Goal: Task Accomplishment & Management: Complete application form

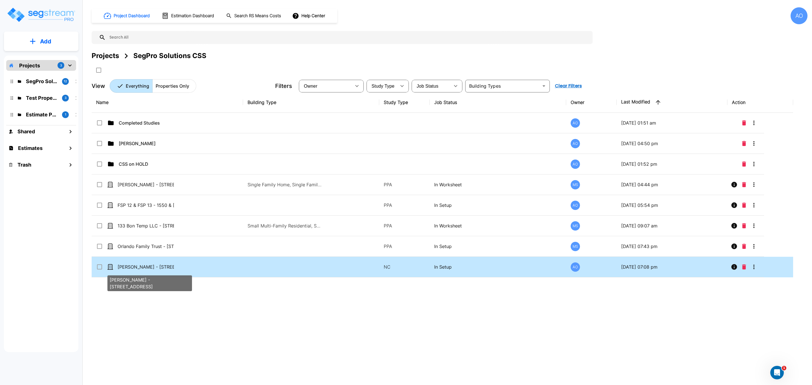
click at [138, 265] on p "Eric Young - 600 East 63rd Street" at bounding box center [146, 267] width 56 height 7
checkbox input "true"
click at [138, 265] on p "Eric Young - 600 East 63rd Street" at bounding box center [146, 267] width 56 height 7
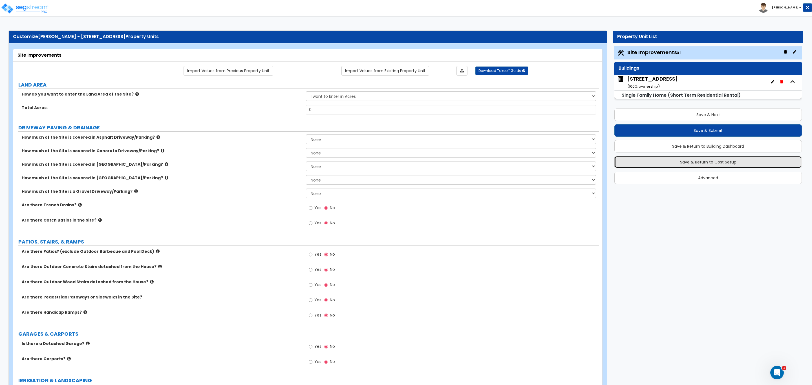
click at [690, 165] on button "Save & Return to Cost Setup" at bounding box center [707, 162] width 187 height 12
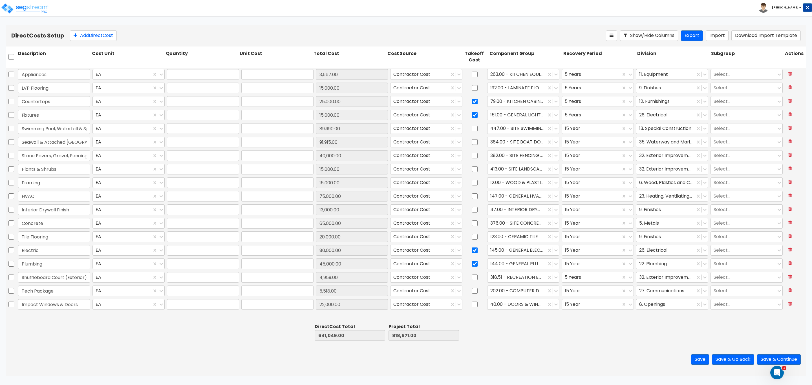
type input "1.00"
type input "3,667.00"
type input "1.00"
type input "15,000.00"
type input "1.00"
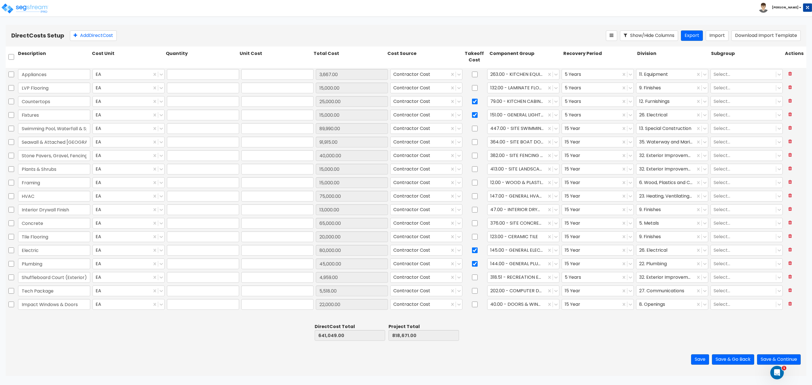
type input "25,000.00"
type input "1.00"
type input "15,000.00"
type input "1.00"
type input "89,990.00"
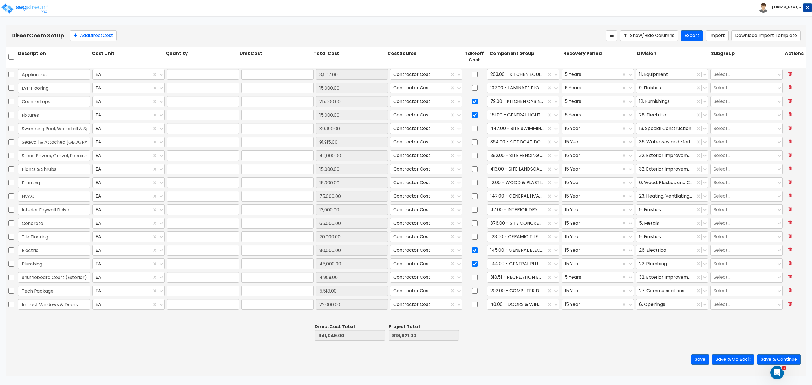
type input "1.00"
type input "91,915.00"
type input "1.00"
type input "40,000.00"
type input "1.00"
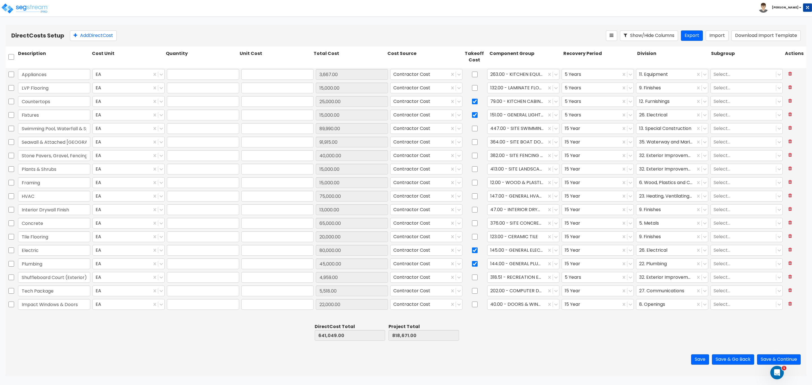
type input "15,000.00"
type input "1.00"
type input "15,000.00"
type input "1.00"
type input "75,000.00"
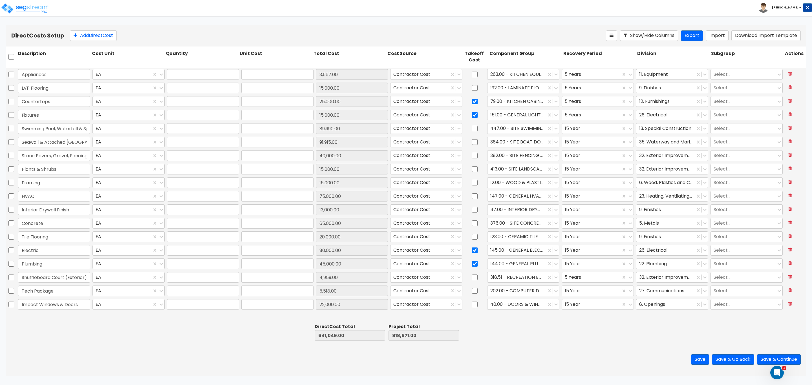
type input "1.00"
type input "13,000.00"
type input "1.00"
type input "65,000.00"
type input "1.00"
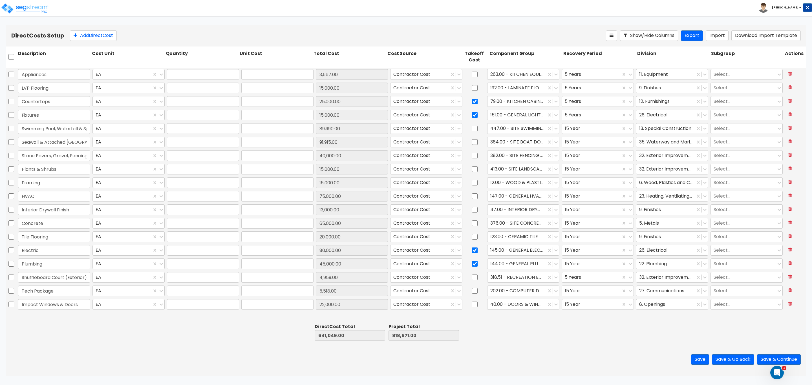
type input "20,000.00"
type input "1.00"
type input "80,000.00"
type input "1.00"
type input "45,000.00"
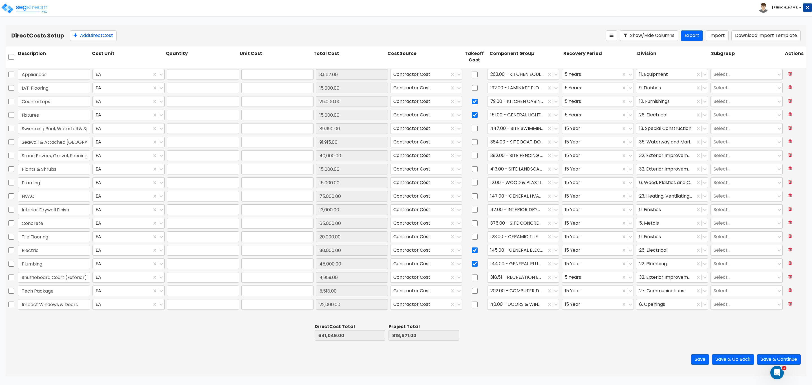
type input "1.00"
type input "4,959.00"
type input "1.00"
type input "5,518.00"
type input "1.00"
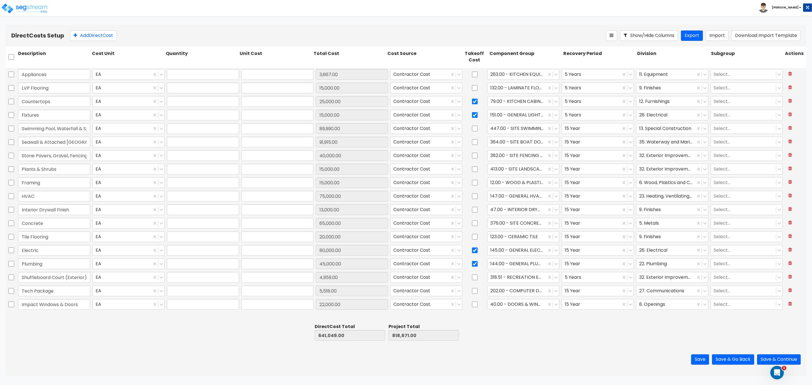
type input "22,000.00"
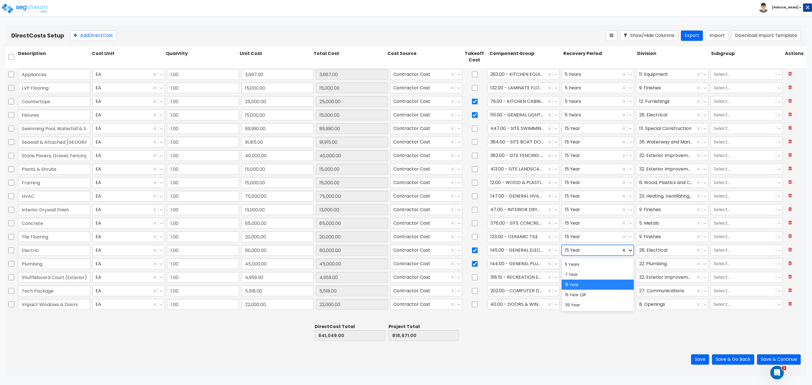
click at [628, 251] on icon at bounding box center [630, 250] width 6 height 6
click at [566, 346] on div "Save Save & Go Back Save & Continue" at bounding box center [406, 359] width 800 height 33
click at [423, 334] on input "0.00" at bounding box center [423, 335] width 70 height 11
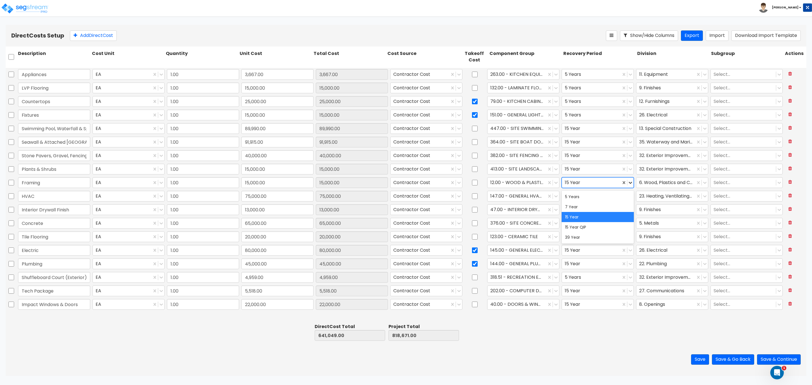
click at [628, 183] on icon at bounding box center [630, 183] width 6 height 6
click at [605, 227] on div "15 Year QIP" at bounding box center [597, 227] width 72 height 10
click at [629, 196] on icon at bounding box center [629, 196] width 3 height 2
click at [610, 238] on div "15 Year QIP" at bounding box center [597, 241] width 72 height 10
click at [629, 210] on icon at bounding box center [629, 210] width 3 height 2
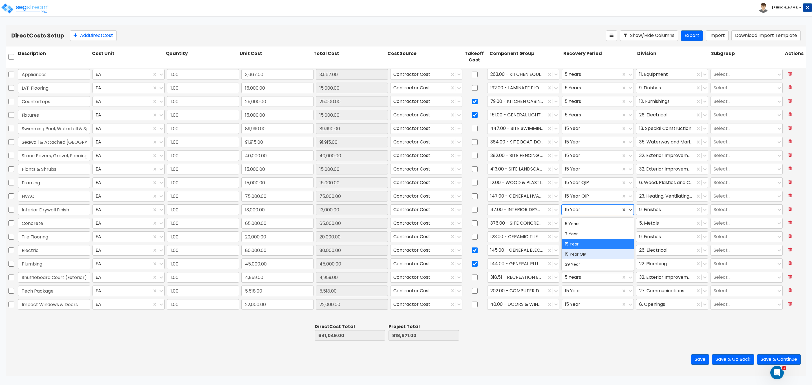
click at [609, 251] on div "15 Year QIP" at bounding box center [597, 254] width 72 height 10
click at [629, 223] on icon at bounding box center [629, 223] width 3 height 2
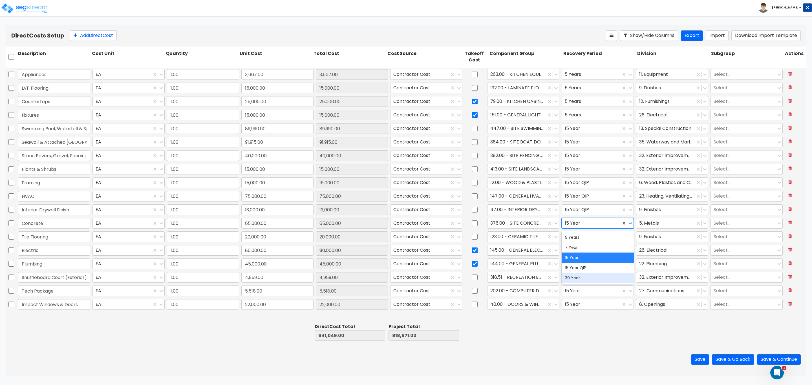
click at [595, 326] on div at bounding box center [599, 331] width 74 height 19
click at [629, 240] on div at bounding box center [627, 237] width 13 height 10
click at [601, 280] on div "15 Year QIP" at bounding box center [597, 281] width 72 height 10
click at [631, 251] on icon at bounding box center [630, 250] width 6 height 6
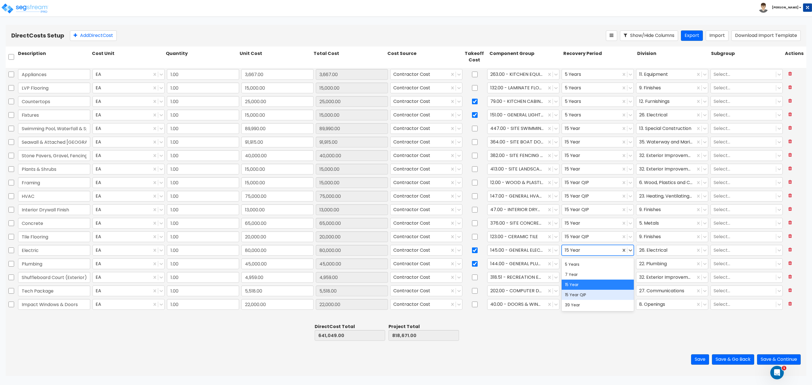
click at [599, 293] on div "15 Year QIP" at bounding box center [597, 295] width 72 height 10
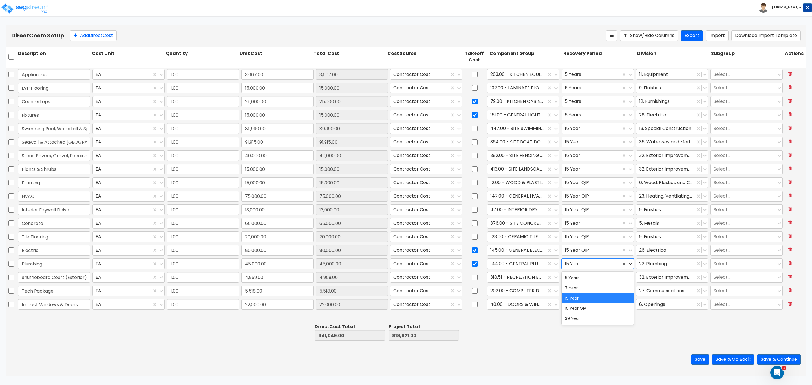
click at [629, 265] on icon at bounding box center [629, 264] width 3 height 2
click at [606, 308] on div "15 Year QIP" at bounding box center [597, 308] width 72 height 10
click at [629, 291] on icon at bounding box center [629, 291] width 3 height 2
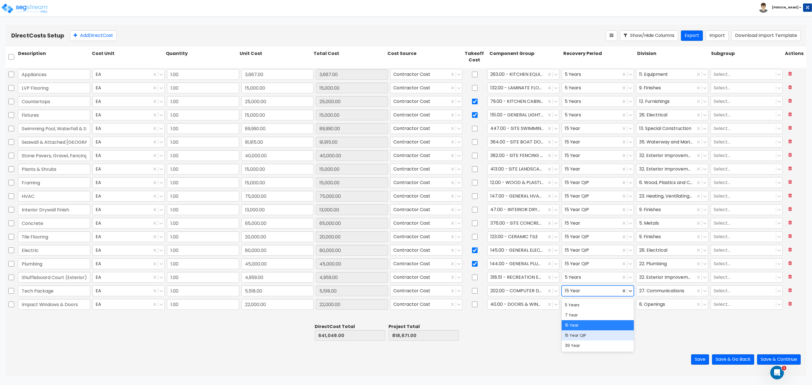
click at [605, 335] on div "15 Year QIP" at bounding box center [597, 335] width 72 height 10
click at [630, 305] on icon at bounding box center [629, 305] width 3 height 2
click at [603, 346] on div "15 Year QIP" at bounding box center [597, 349] width 72 height 10
click at [607, 329] on div at bounding box center [599, 331] width 74 height 19
click at [629, 278] on icon at bounding box center [629, 277] width 3 height 2
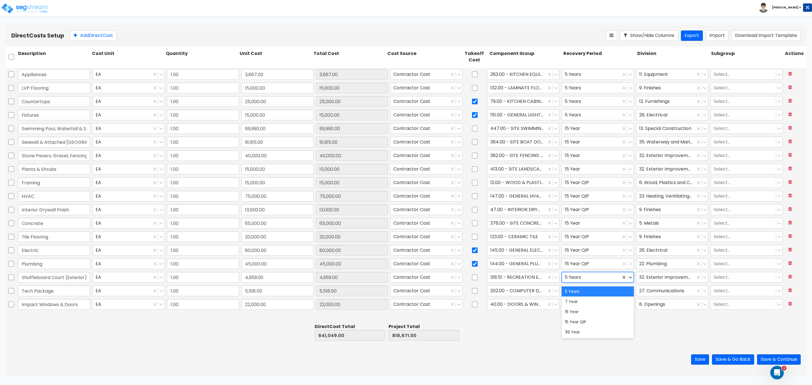
click at [608, 292] on div "5 Years" at bounding box center [597, 291] width 72 height 10
click at [585, 325] on div at bounding box center [599, 331] width 74 height 19
click at [698, 360] on button "Save" at bounding box center [700, 359] width 18 height 10
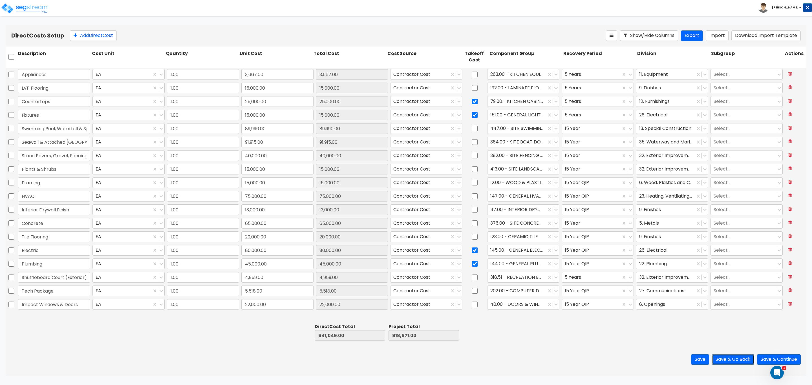
click at [725, 358] on button "Save & Go Back" at bounding box center [733, 359] width 42 height 10
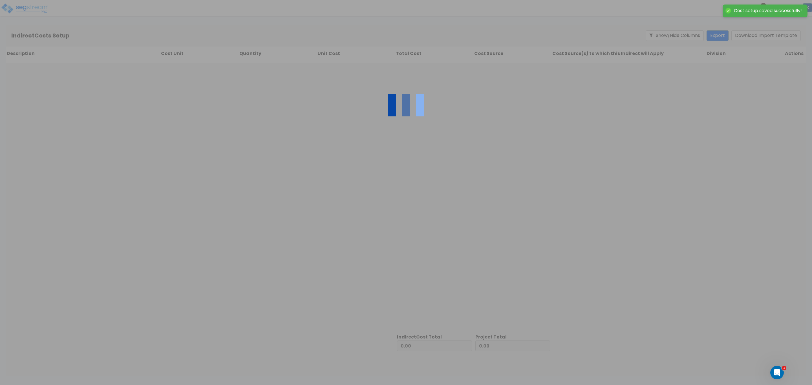
type input "641,049.00"
type input "177,622.00"
type input "818,671.00"
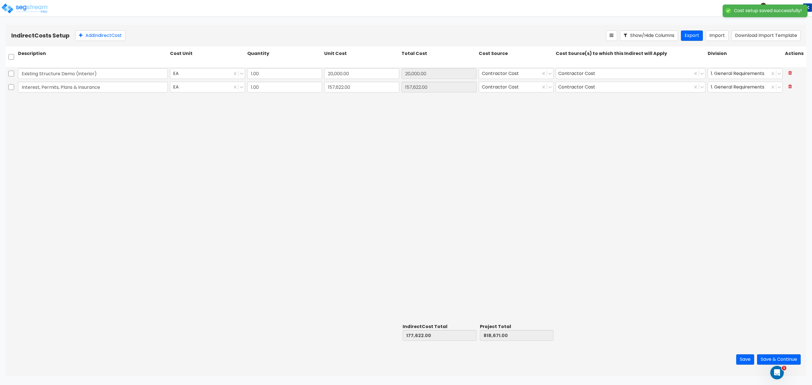
click at [411, 184] on div "Existing Structure Demo (Interior) EA 1.00 20,000.00 20,000.00 Contractor Cost …" at bounding box center [406, 194] width 800 height 254
click at [771, 359] on button "Save & Continue" at bounding box center [779, 359] width 44 height 10
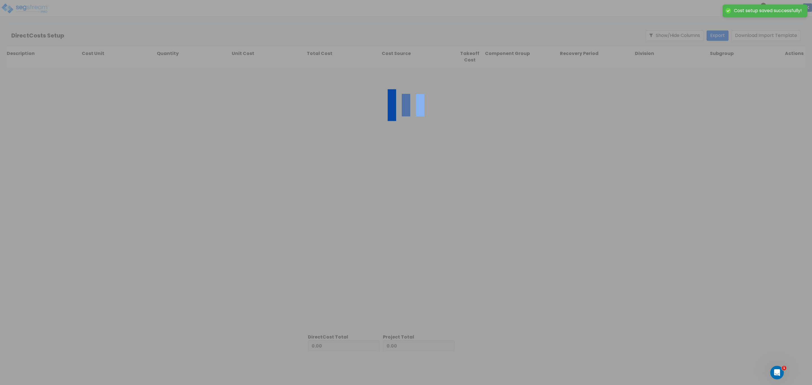
type input "177,622.00"
type input "641,049.00"
type input "818,671.00"
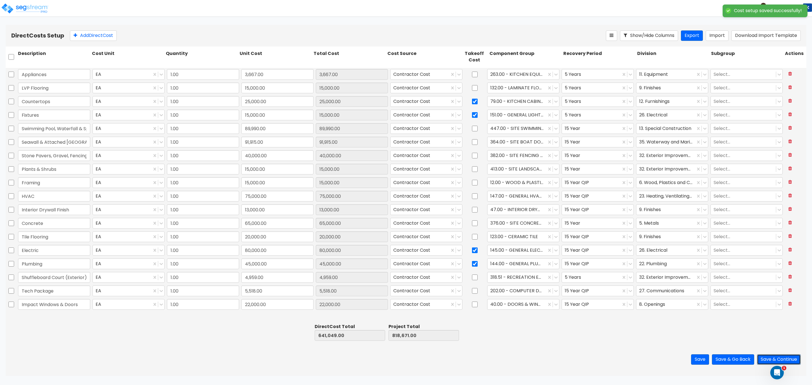
click at [763, 356] on button "Save & Continue" at bounding box center [779, 359] width 44 height 10
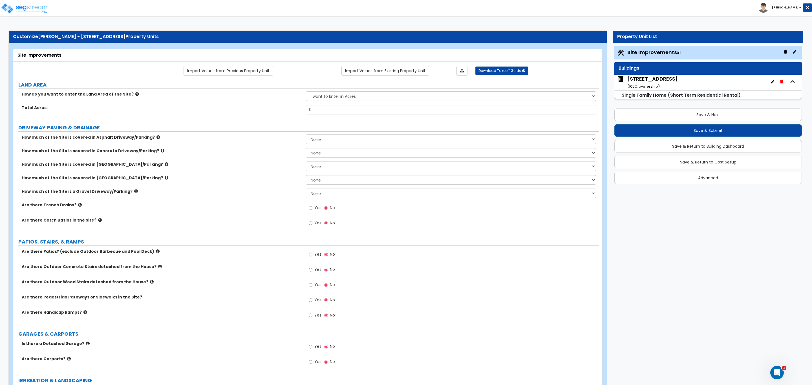
click at [289, 185] on div "How much of the Site is covered in Stone Driveway/Parking? None I want to Enter…" at bounding box center [305, 182] width 585 height 14
click at [32, 7] on img at bounding box center [25, 8] width 48 height 11
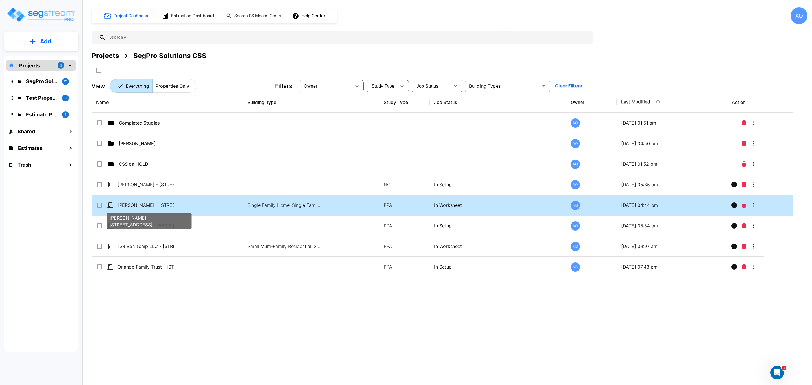
click at [139, 206] on p "[PERSON_NAME] - [STREET_ADDRESS]" at bounding box center [146, 205] width 56 height 7
checkbox input "true"
click at [139, 206] on p "[PERSON_NAME] - [STREET_ADDRESS]" at bounding box center [146, 205] width 56 height 7
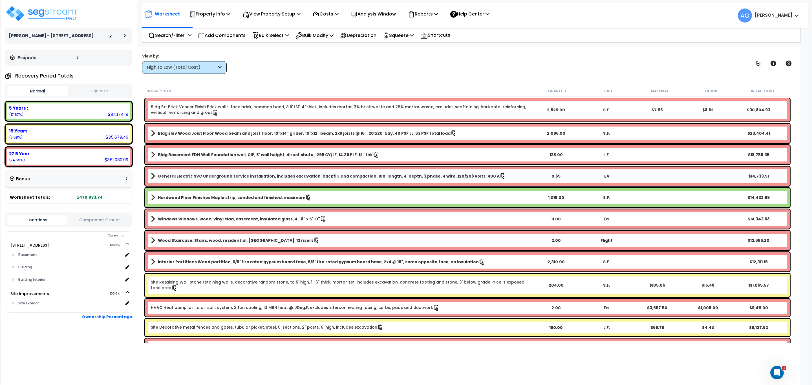
click at [96, 89] on button "Squeeze" at bounding box center [99, 91] width 61 height 10
click at [435, 10] on p "Reports" at bounding box center [423, 14] width 30 height 8
click at [438, 39] on link "Manage Report Images" at bounding box center [433, 38] width 56 height 11
click at [378, 15] on p "Analysis Window" at bounding box center [373, 14] width 45 height 8
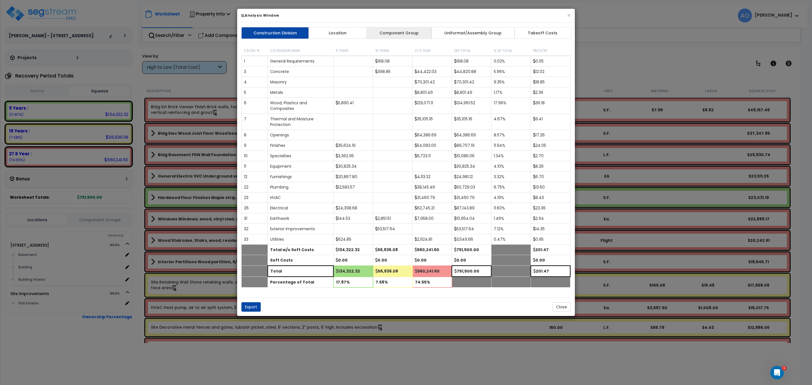
click at [388, 31] on link "Component Group" at bounding box center [398, 33] width 65 height 12
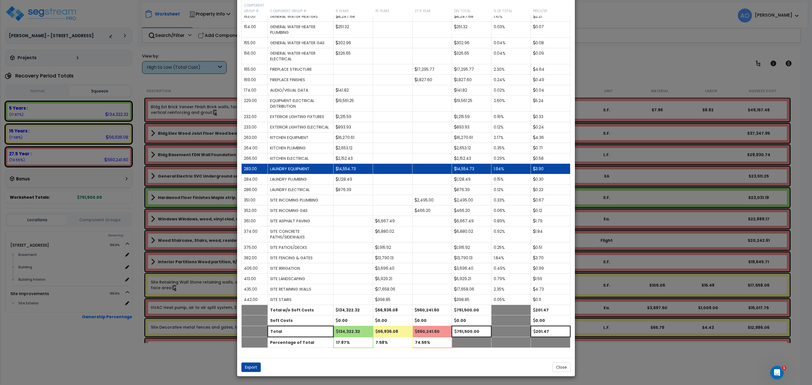
scroll to position [525, 0]
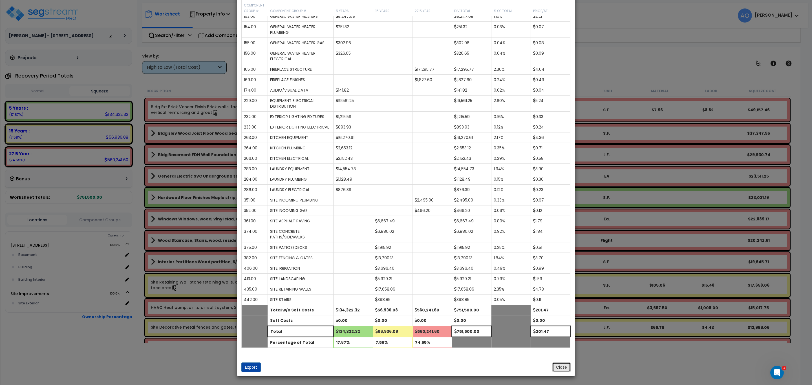
click at [557, 369] on button "Close" at bounding box center [561, 367] width 18 height 10
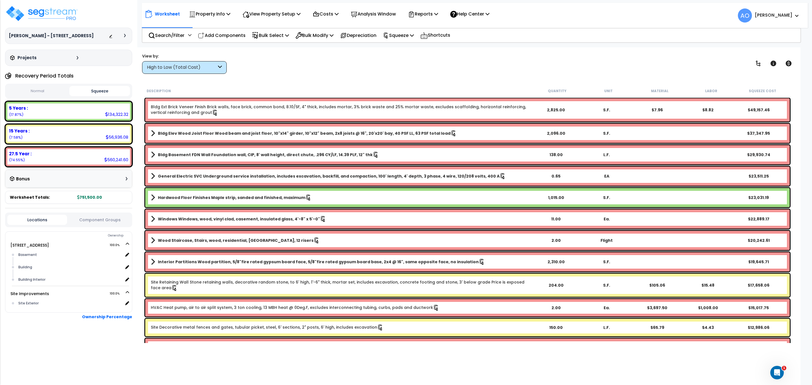
click at [195, 67] on div "High to Low (Total Cost)" at bounding box center [182, 67] width 70 height 6
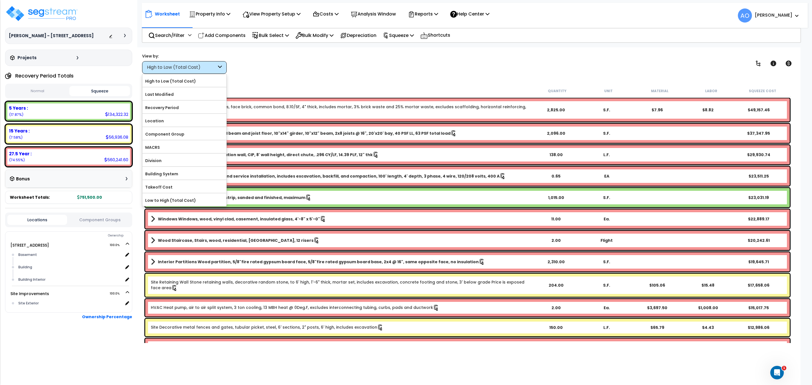
click at [177, 136] on label "Component Group" at bounding box center [184, 134] width 84 height 8
click at [0, 0] on input "Component Group" at bounding box center [0, 0] width 0 height 0
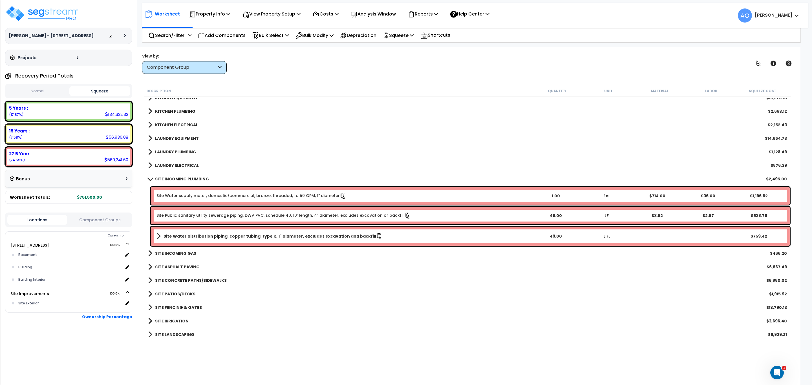
scroll to position [676, 0]
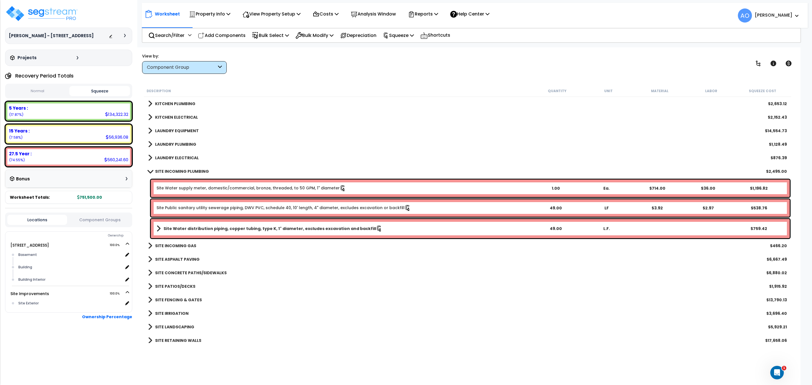
click at [188, 129] on b "LAUNDRY EQUIPMENT" at bounding box center [177, 131] width 44 height 6
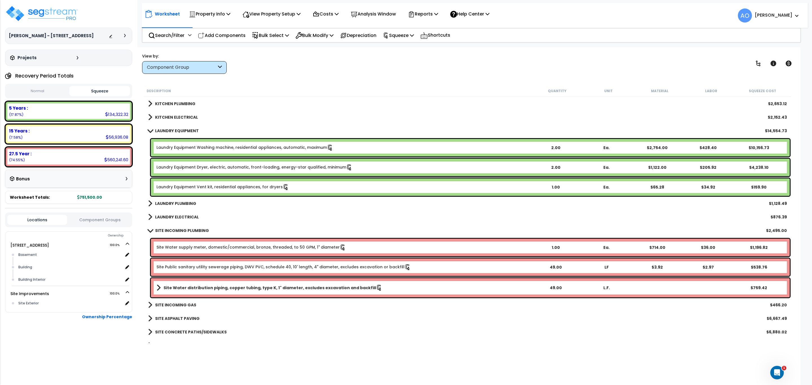
click at [188, 201] on b "LAUNDRY PLUMBING" at bounding box center [175, 204] width 41 height 6
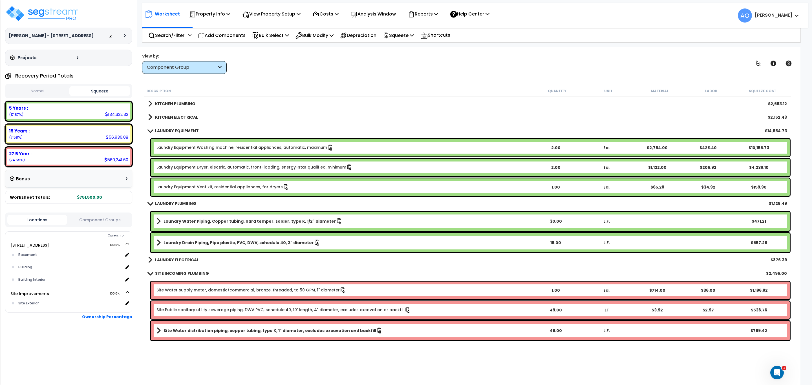
click at [191, 257] on b "LAUNDRY ELECTRICAL" at bounding box center [177, 260] width 44 height 6
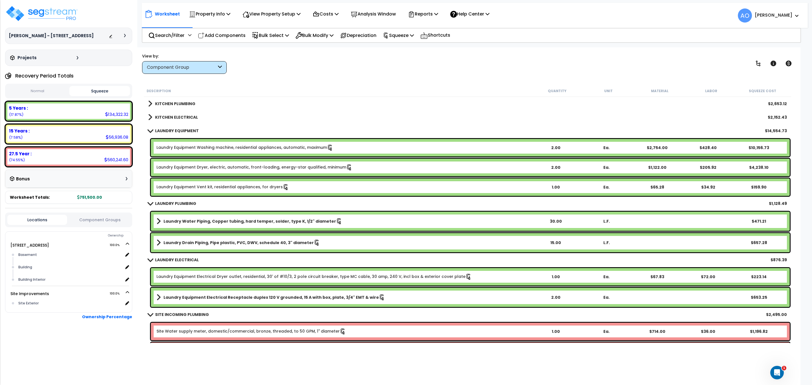
click at [254, 184] on link "Laundry Equipment Vent kit, residential appliances, for dryers" at bounding box center [222, 187] width 132 height 6
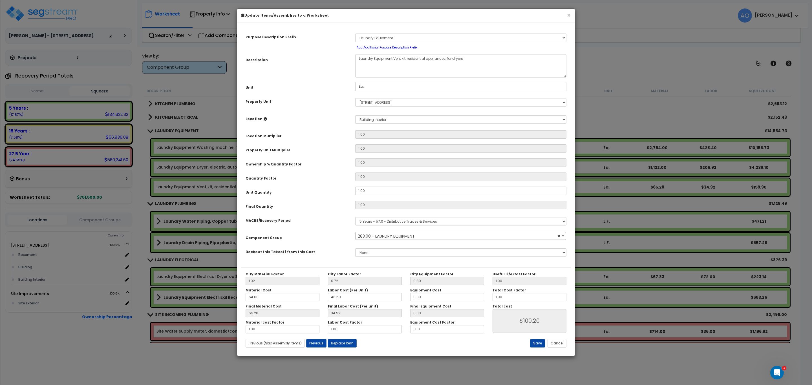
select select "45840"
drag, startPoint x: 373, startPoint y: 189, endPoint x: 322, endPoint y: 191, distance: 50.8
click at [322, 191] on div "Unit Quantity 1.00" at bounding box center [405, 192] width 329 height 10
type input "2"
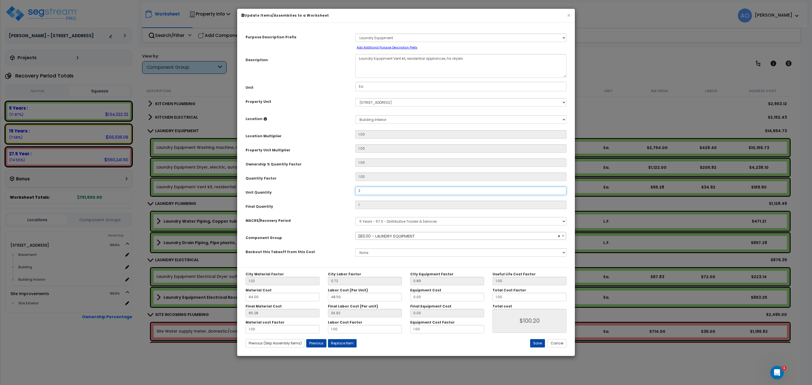
type input "$200.40"
click at [322, 191] on div "Unit Quantity" at bounding box center [296, 192] width 110 height 10
click at [537, 342] on button "Save" at bounding box center [537, 343] width 15 height 8
type input "2.00"
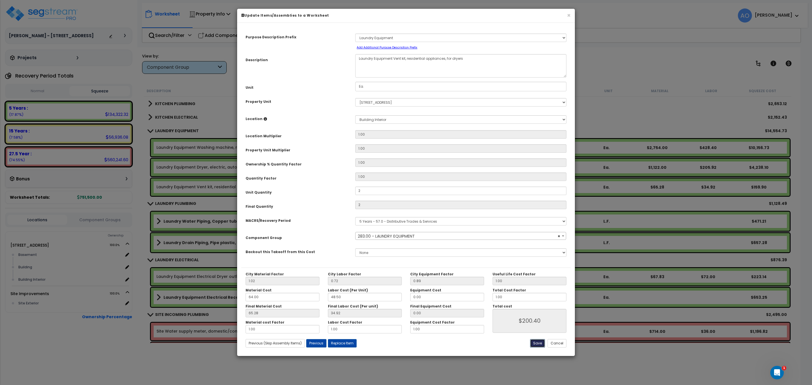
type input "200.40"
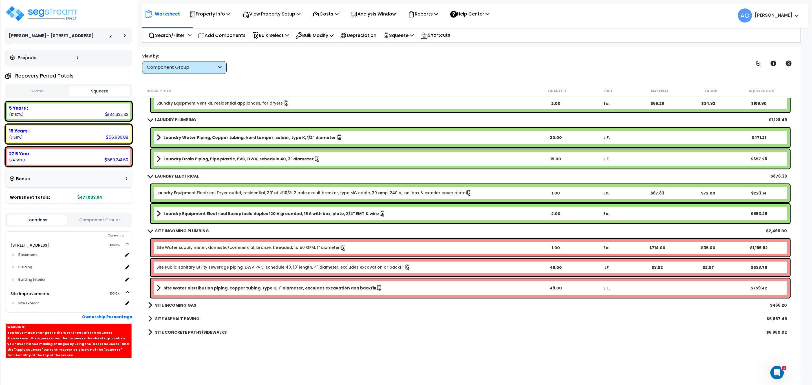
scroll to position [761, 0]
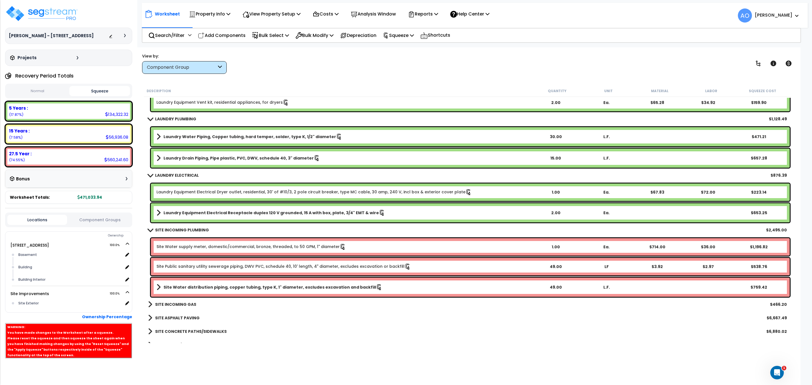
click at [190, 230] on b "SITE INCOMING PLUMBING" at bounding box center [182, 230] width 54 height 6
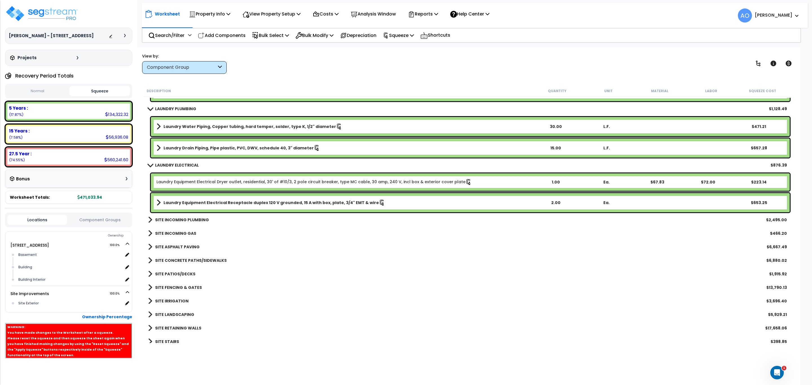
scroll to position [776, 0]
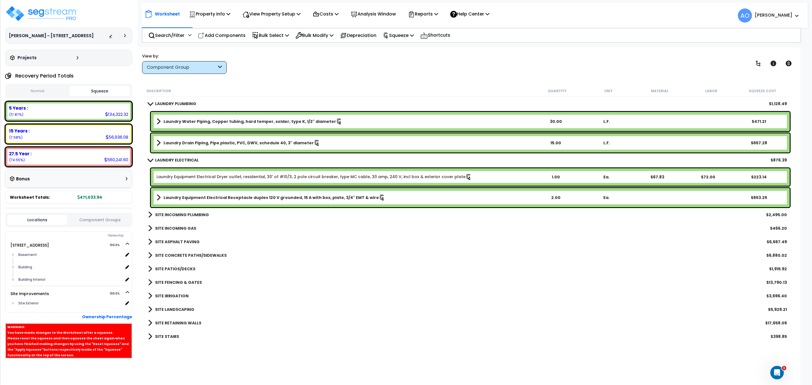
click at [203, 254] on b "SITE CONCRETE PATHS/SIDEWALKS" at bounding box center [191, 256] width 72 height 6
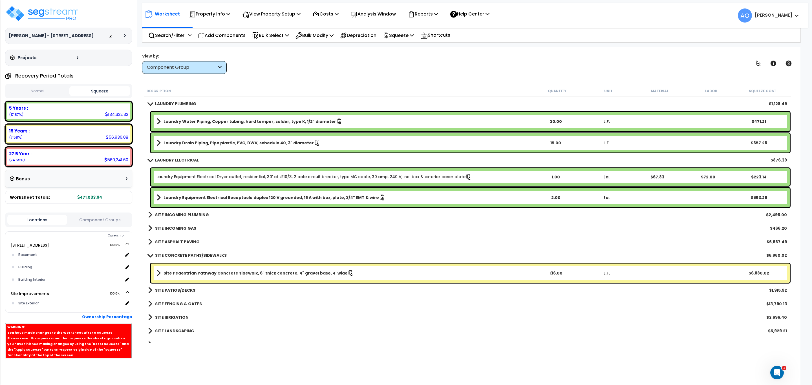
click at [203, 253] on b "SITE CONCRETE PATHS/SIDEWALKS" at bounding box center [191, 256] width 72 height 6
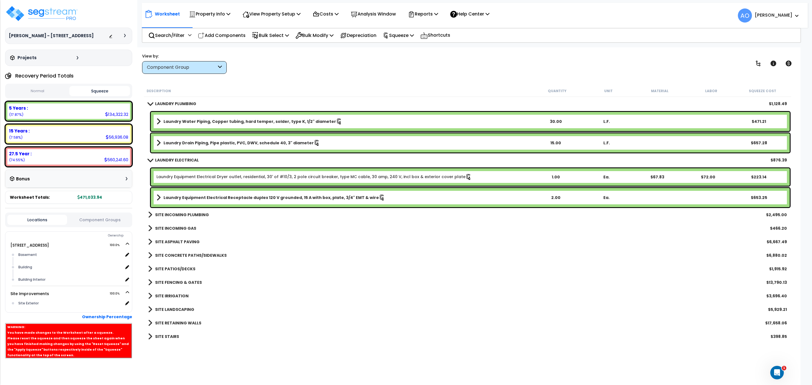
click at [189, 67] on div "Component Group" at bounding box center [182, 67] width 70 height 6
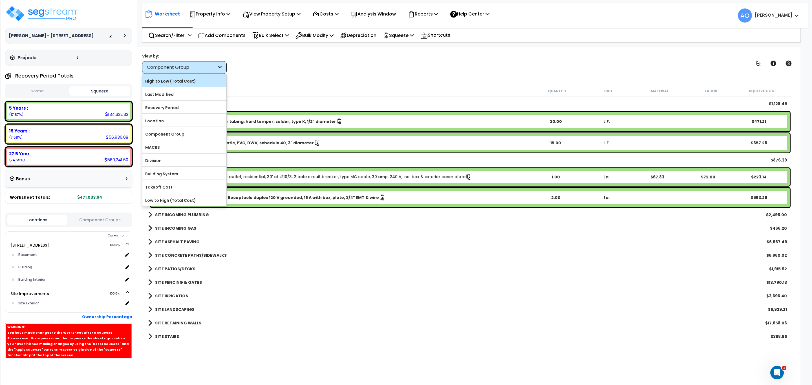
click at [189, 81] on label "High to Low (Total Cost)" at bounding box center [184, 81] width 84 height 8
click at [0, 0] on input "High to Low (Total Cost)" at bounding box center [0, 0] width 0 height 0
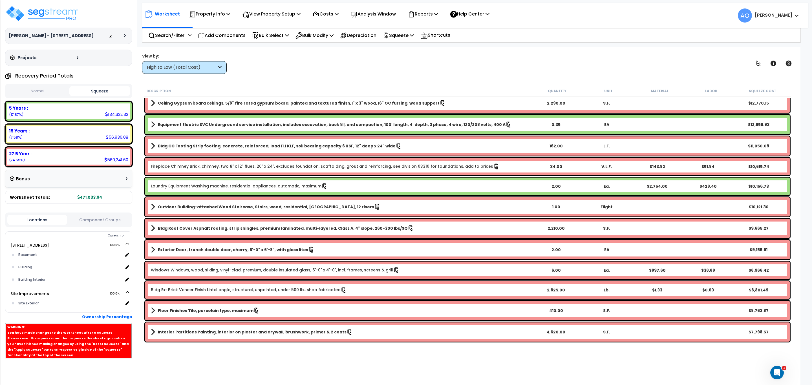
scroll to position [254, 0]
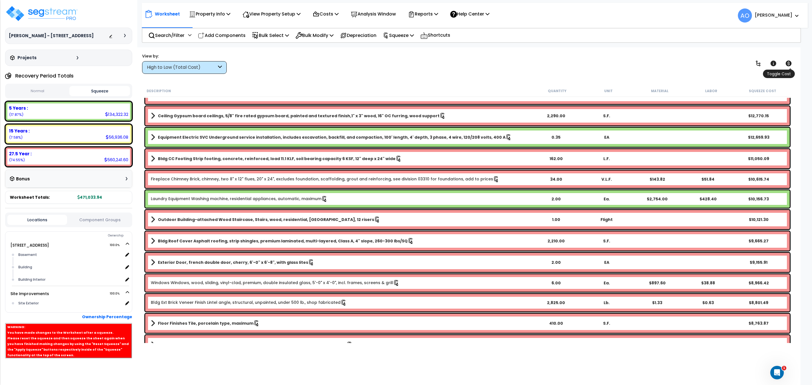
click at [790, 65] on icon at bounding box center [788, 64] width 6 height 6
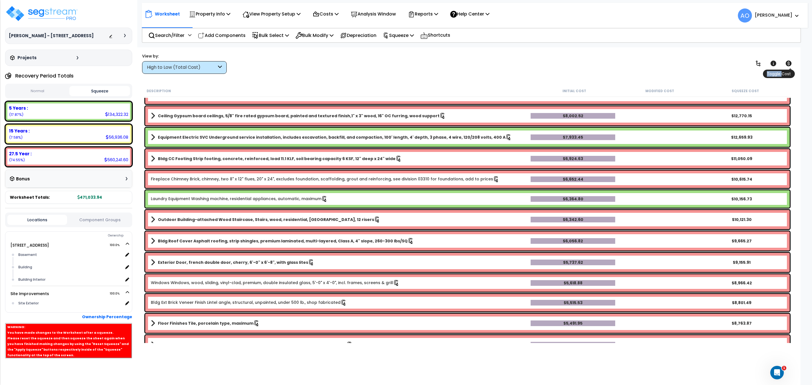
click at [790, 65] on icon at bounding box center [788, 64] width 6 height 6
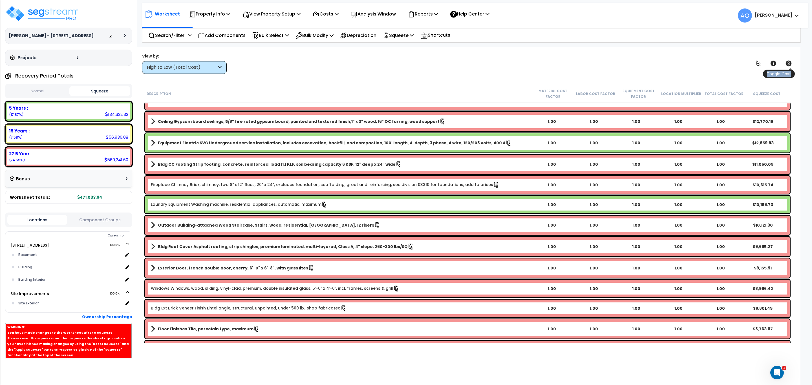
click at [790, 65] on icon at bounding box center [788, 64] width 6 height 6
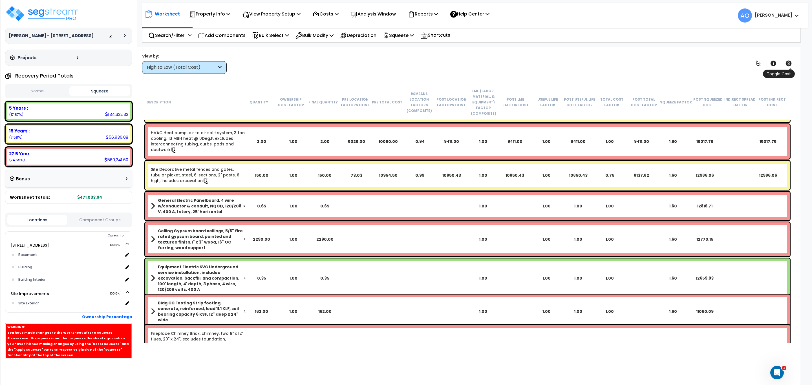
click at [790, 65] on icon at bounding box center [788, 64] width 6 height 6
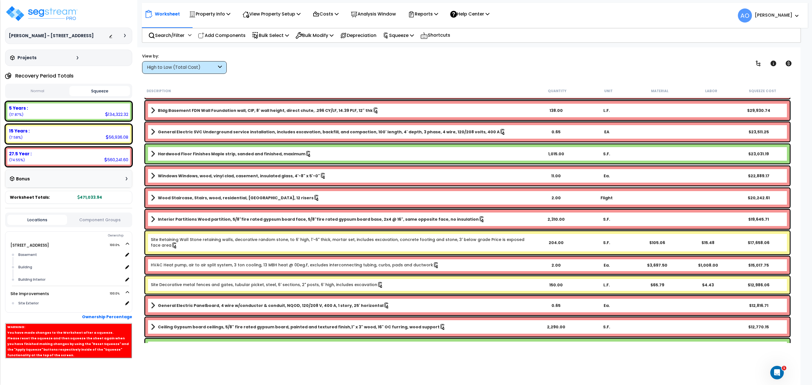
scroll to position [0, 0]
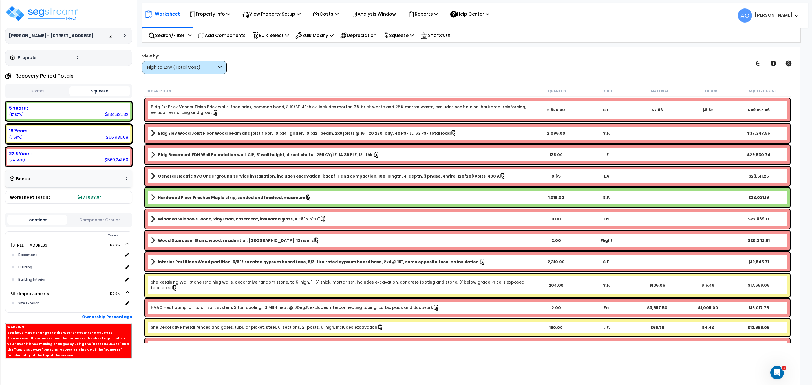
click at [193, 70] on div "High to Low (Total Cost)" at bounding box center [182, 67] width 70 height 6
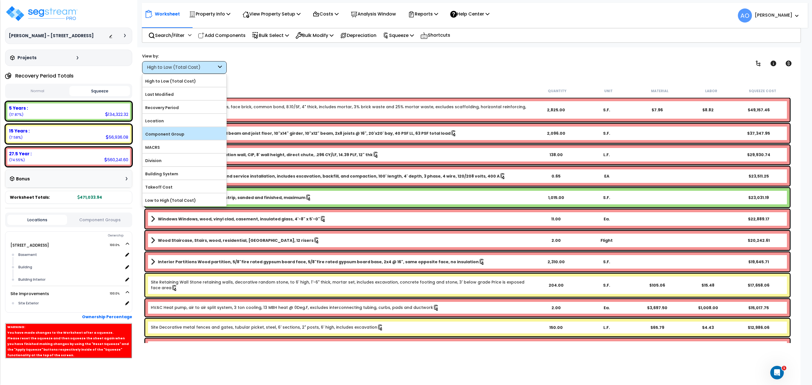
click at [185, 134] on label "Component Group" at bounding box center [184, 134] width 84 height 8
click at [0, 0] on input "Component Group" at bounding box center [0, 0] width 0 height 0
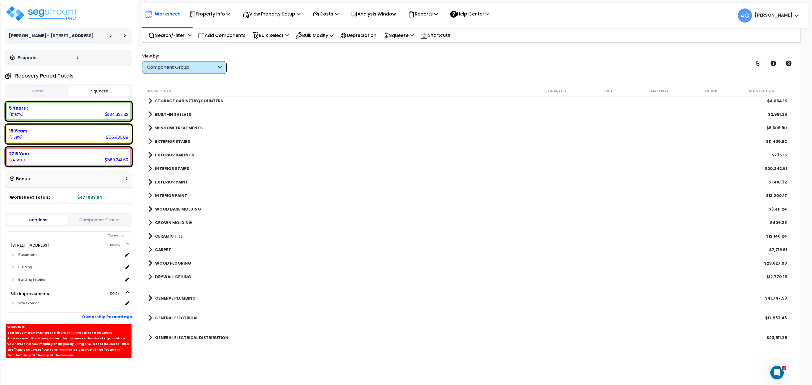
scroll to position [254, 0]
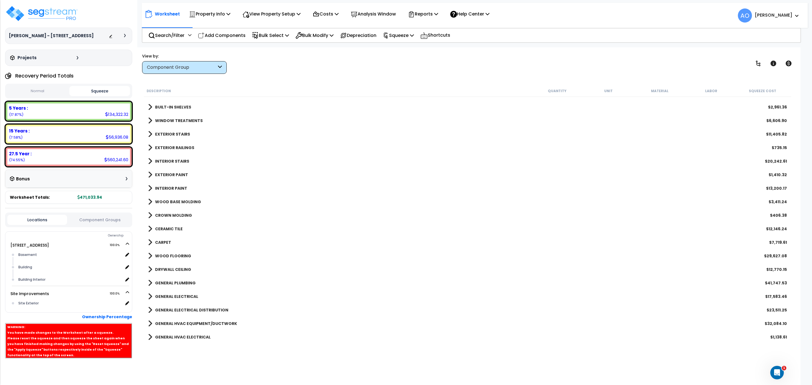
click at [167, 106] on b "BUILT-IN SHELVES" at bounding box center [173, 107] width 36 height 6
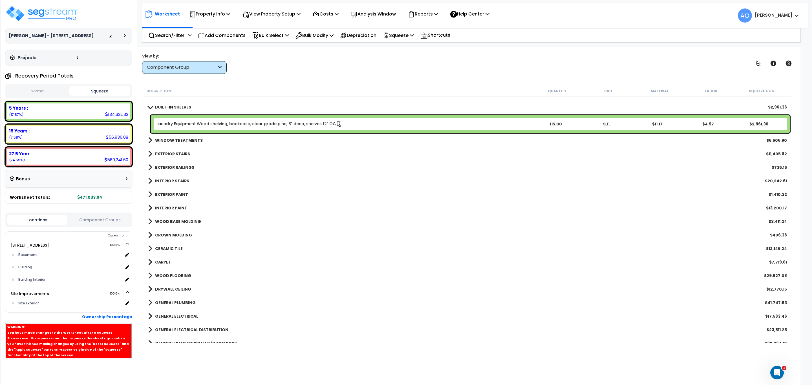
click at [167, 106] on b "BUILT-IN SHELVES" at bounding box center [173, 107] width 36 height 6
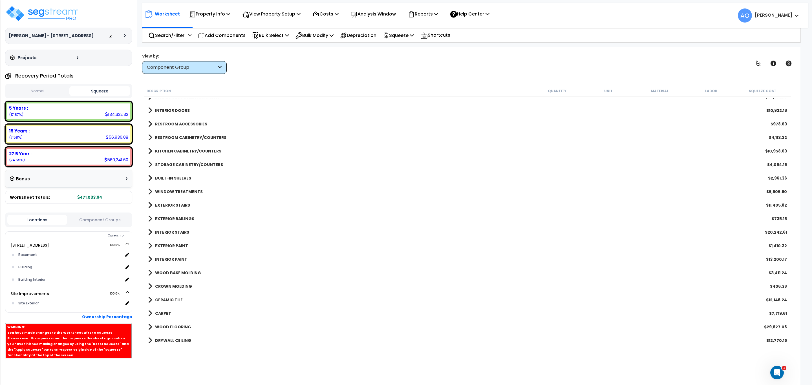
scroll to position [169, 0]
click at [206, 178] on b "STORAGE CABINETRY/COUNTERS" at bounding box center [189, 178] width 68 height 6
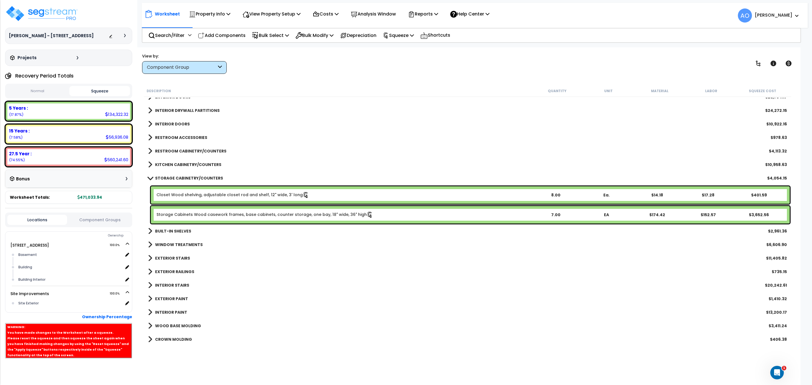
click at [206, 178] on b "STORAGE CABINETRY/COUNTERS" at bounding box center [189, 178] width 68 height 6
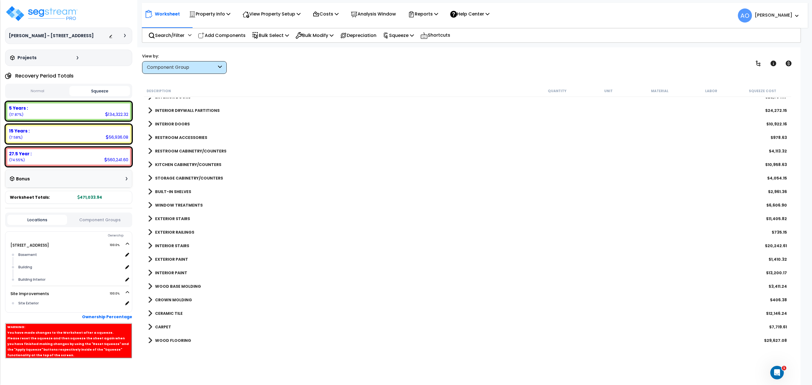
click at [198, 161] on link "KITCHEN CABINETRY/COUNTERS" at bounding box center [184, 165] width 73 height 8
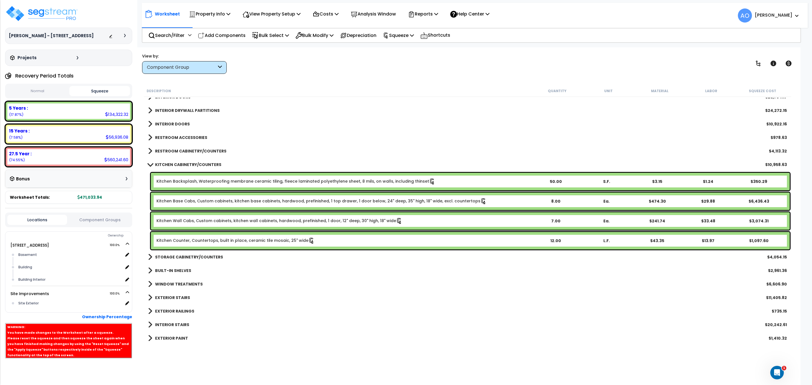
click at [198, 163] on b "KITCHEN CABINETRY/COUNTERS" at bounding box center [188, 165] width 66 height 6
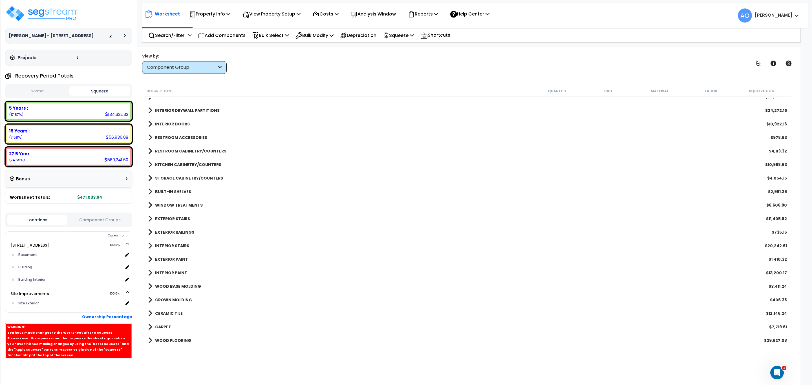
click at [196, 149] on b "RESTROOM CABINETRY/COUNTERS" at bounding box center [190, 151] width 71 height 6
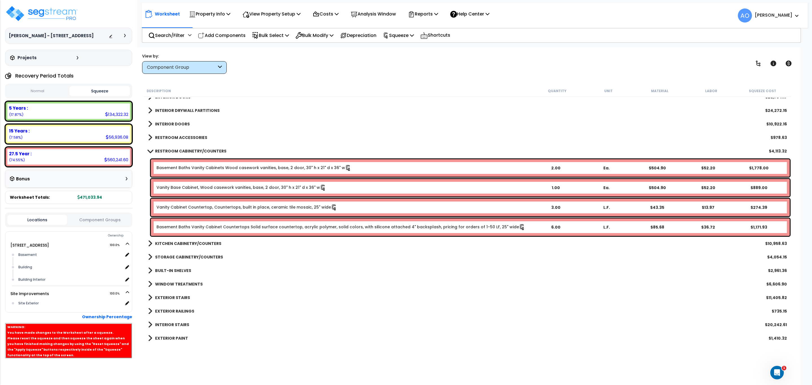
click at [196, 149] on b "RESTROOM CABINETRY/COUNTERS" at bounding box center [190, 151] width 71 height 6
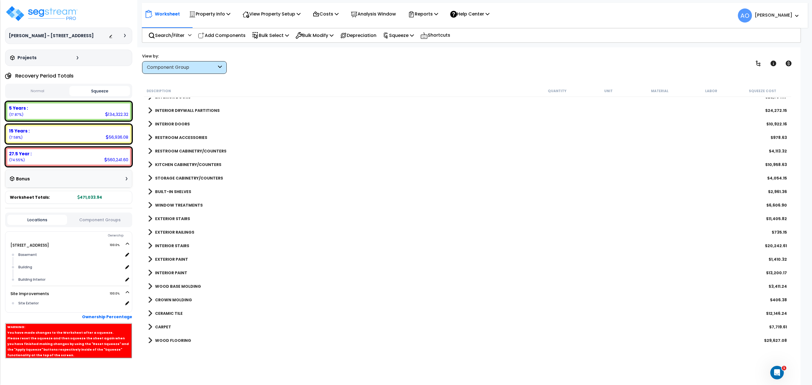
click at [191, 137] on b "RESTROOM ACCESSORIES" at bounding box center [181, 138] width 52 height 6
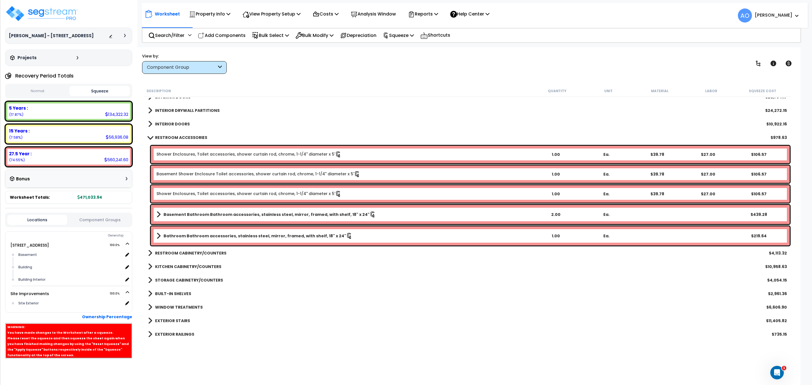
click at [191, 137] on b "RESTROOM ACCESSORIES" at bounding box center [181, 138] width 52 height 6
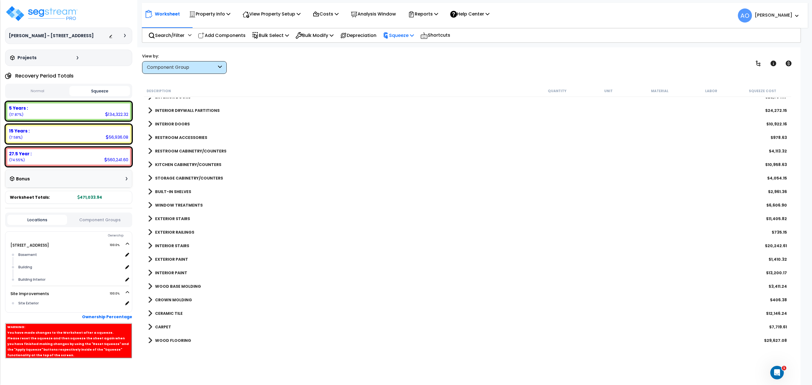
click at [404, 36] on p "Squeeze" at bounding box center [398, 36] width 31 height 8
click at [409, 48] on link "Re-squeeze" at bounding box center [408, 48] width 56 height 13
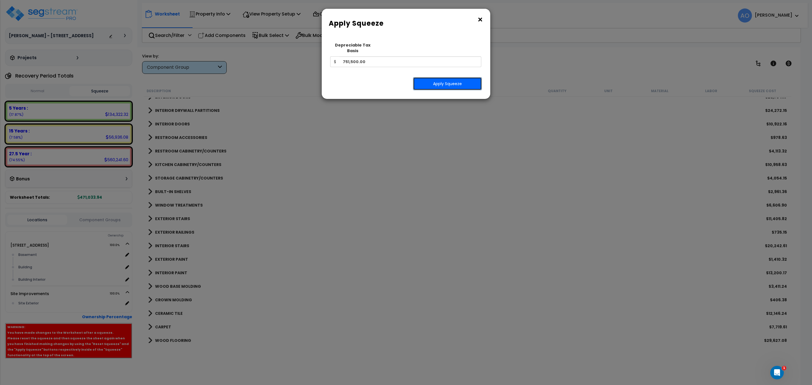
click at [432, 78] on button "Apply Squeeze" at bounding box center [447, 83] width 69 height 13
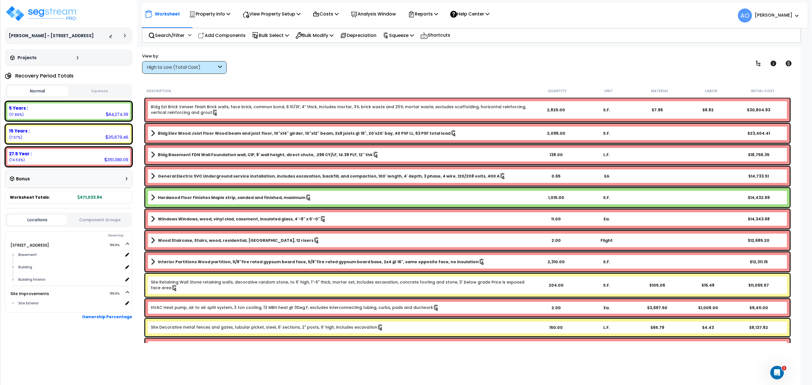
click at [203, 67] on div "High to Low (Total Cost)" at bounding box center [182, 67] width 70 height 6
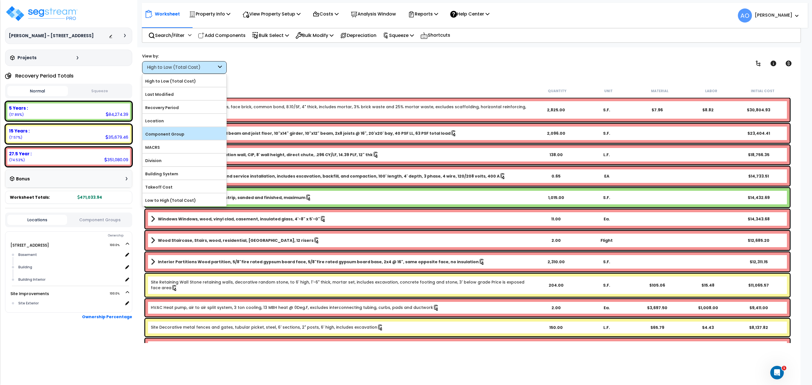
click at [196, 132] on label "Component Group" at bounding box center [184, 134] width 84 height 8
click at [0, 0] on input "Component Group" at bounding box center [0, 0] width 0 height 0
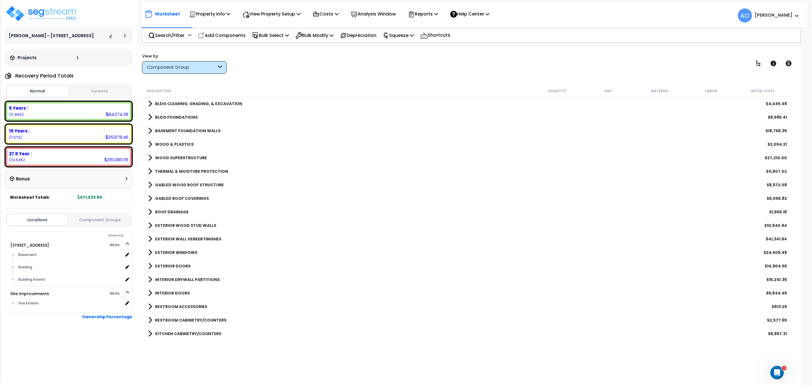
click at [169, 60] on div "View by: Component Group High to Low (Total Cost)" at bounding box center [184, 63] width 85 height 21
click at [170, 65] on div "Component Group" at bounding box center [182, 67] width 70 height 6
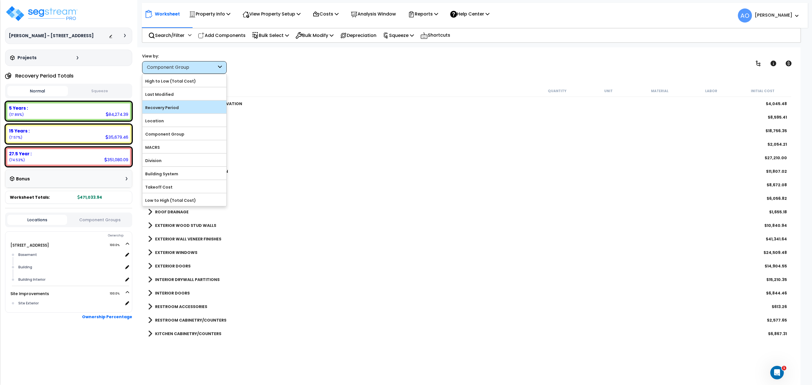
click at [179, 106] on label "Recovery Period" at bounding box center [184, 107] width 84 height 8
click at [0, 0] on input "Recovery Period" at bounding box center [0, 0] width 0 height 0
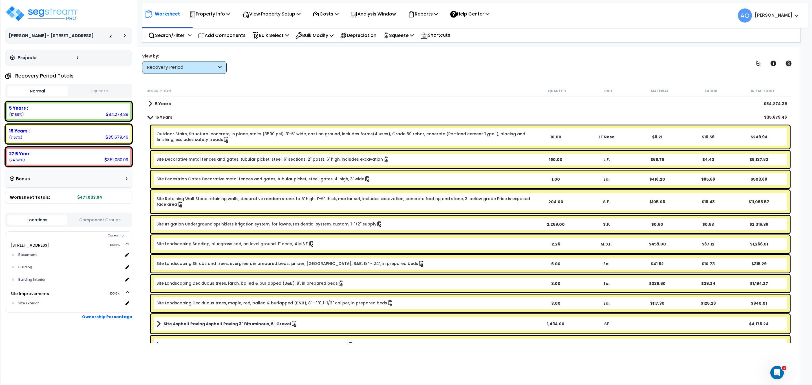
click at [93, 87] on button "Squeeze" at bounding box center [99, 91] width 61 height 10
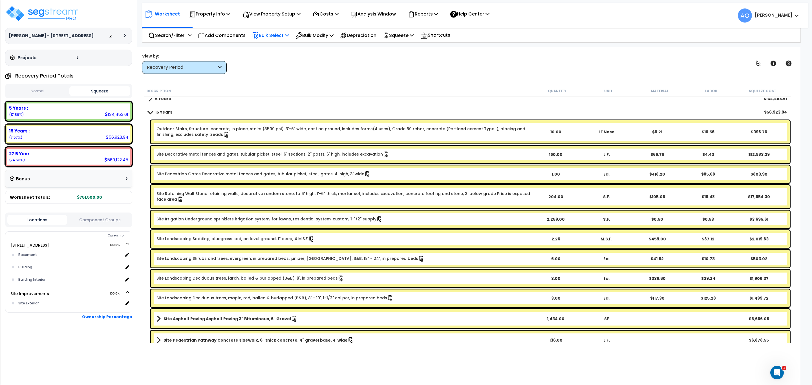
click at [282, 35] on p "Bulk Select" at bounding box center [270, 36] width 37 height 8
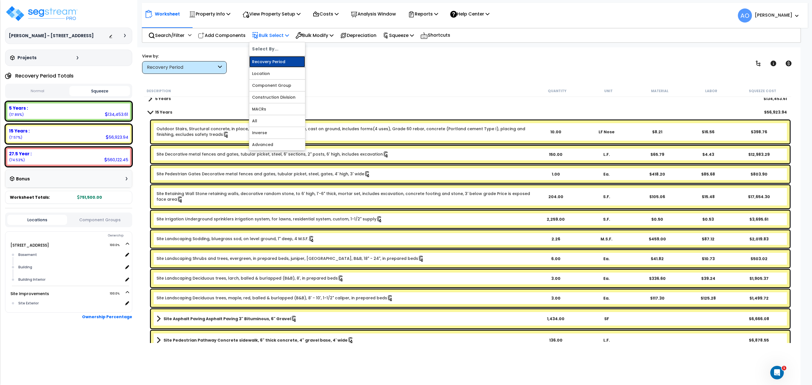
click at [283, 61] on link "Recovery Period" at bounding box center [277, 61] width 56 height 11
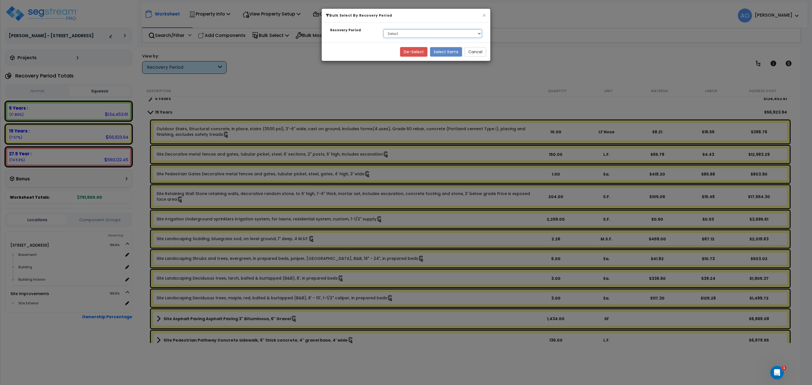
click at [394, 33] on select "Select 5 Years 15 Years 27.5 Year" at bounding box center [432, 33] width 98 height 8
click at [383, 30] on select "Select 5 Years 15 Years 27.5 Year" at bounding box center [432, 33] width 98 height 8
click at [446, 48] on button "Select Items" at bounding box center [446, 52] width 32 height 10
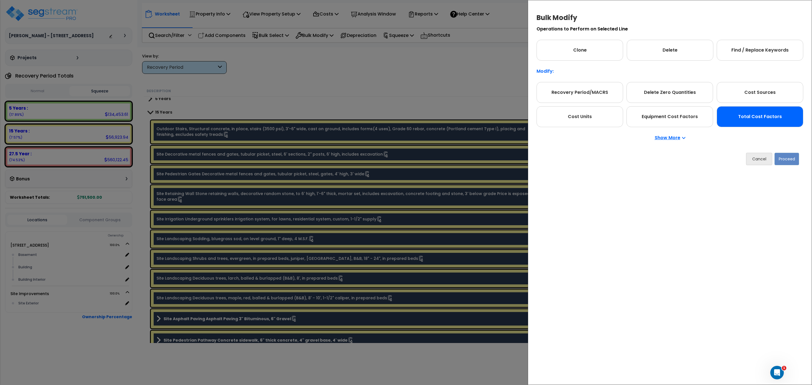
click at [756, 121] on div "Total Cost Factors" at bounding box center [759, 116] width 87 height 21
click at [785, 157] on button "Proceed" at bounding box center [786, 158] width 25 height 12
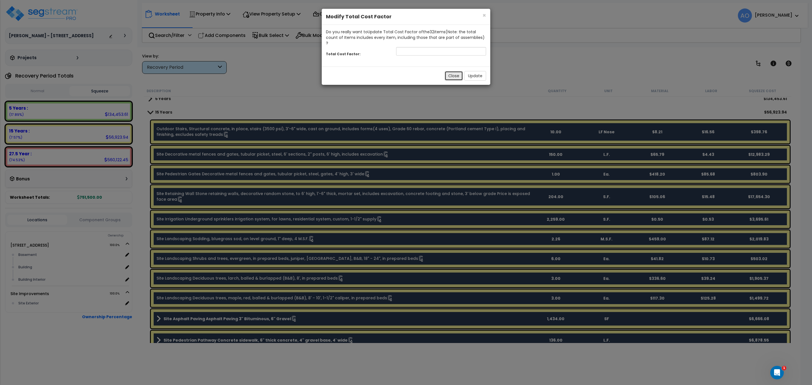
click at [455, 71] on button "Close" at bounding box center [453, 76] width 18 height 10
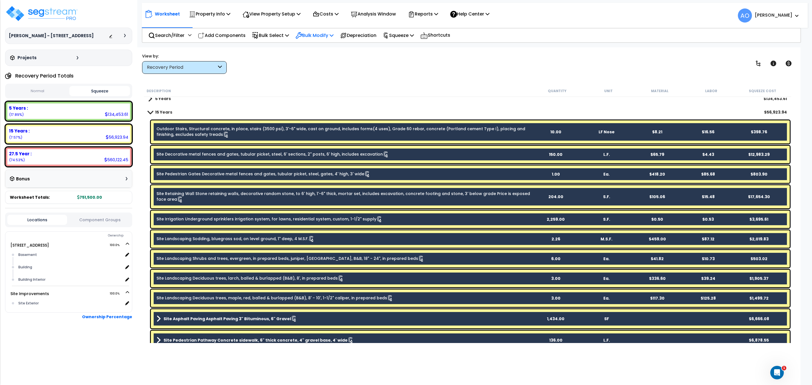
click at [311, 32] on p "Bulk Modify" at bounding box center [314, 36] width 38 height 8
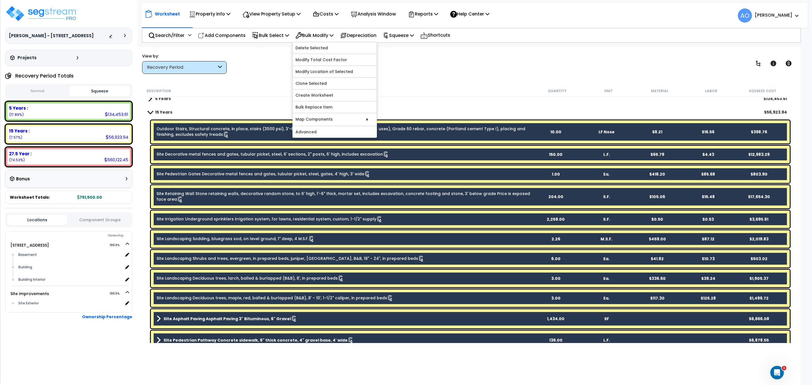
click at [276, 69] on div "View by: Recovery Period High to Low (Total Cost)" at bounding box center [467, 63] width 654 height 21
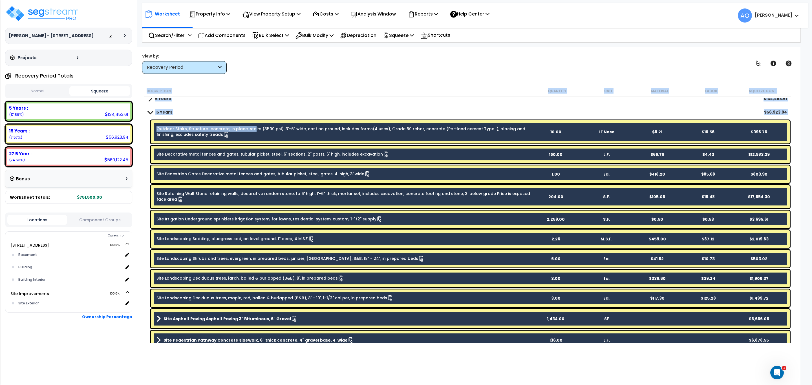
drag, startPoint x: 251, startPoint y: 125, endPoint x: 250, endPoint y: 129, distance: 4.0
click at [251, 126] on link "Outdoor Stairs, Structural concrete, in place, stairs (3500 psi), 3'-6" wide, c…" at bounding box center [342, 132] width 373 height 12
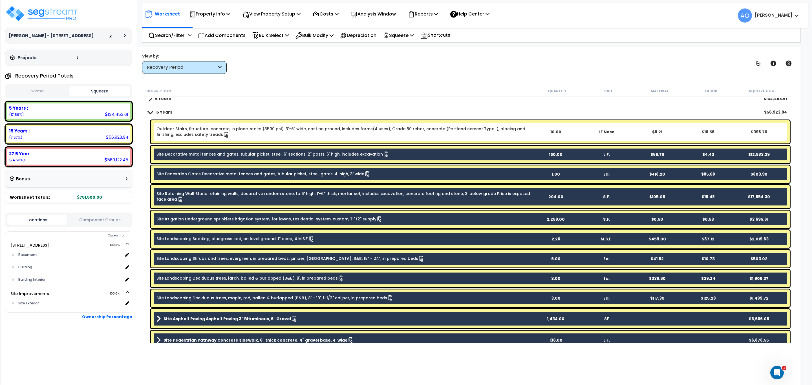
click at [247, 152] on link "Site Decorative metal fences and gates, tubular picket, steel, 6' sections, 2" …" at bounding box center [272, 154] width 233 height 6
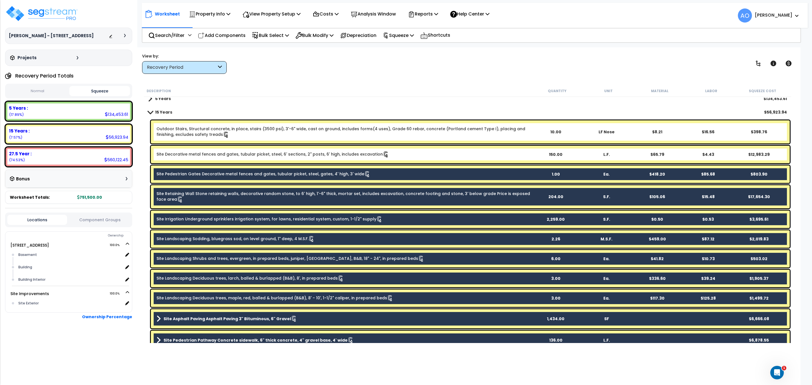
click at [249, 175] on link "Site Pedestrian Gates Decorative metal fences and gates, tubular picket, steel,…" at bounding box center [263, 174] width 214 height 6
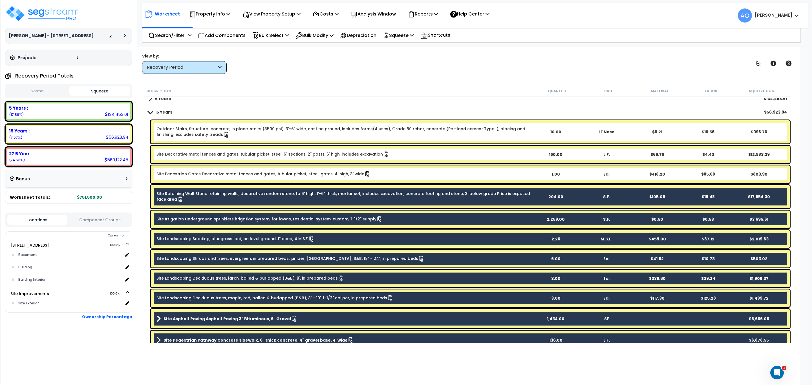
click at [252, 194] on link "Site Retaining Wall Stone retaining walls, decorative random stone, to 6' high,…" at bounding box center [342, 197] width 373 height 12
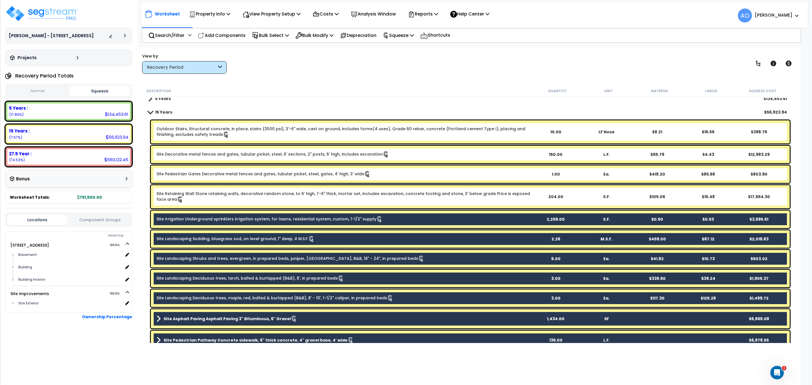
click at [256, 229] on div "5 Years $134,453.61 15 Years $56,923.94 Outdoor Stairs, Structural concrete, in…" at bounding box center [467, 239] width 647 height 294
click at [257, 223] on div "Site Irrigation Underground sprinklers irrigation system, for lawns, residentia…" at bounding box center [470, 219] width 639 height 17
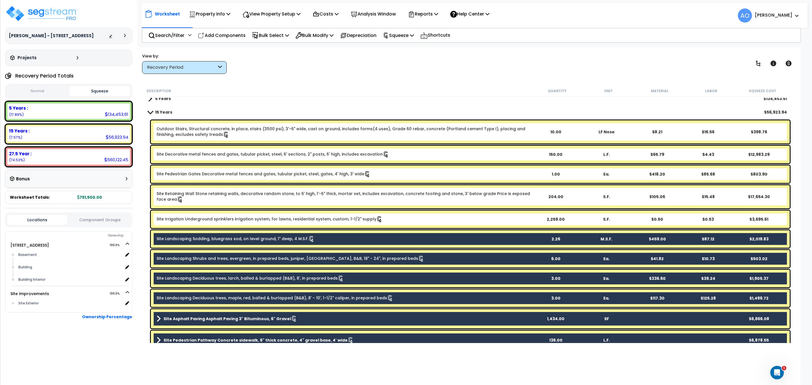
drag, startPoint x: 256, startPoint y: 240, endPoint x: 256, endPoint y: 245, distance: 5.4
click at [256, 241] on link "Site Landscaping Sodding, bluegrass sod, on level ground, 1" deep, 4 M.S.F." at bounding box center [235, 239] width 158 height 6
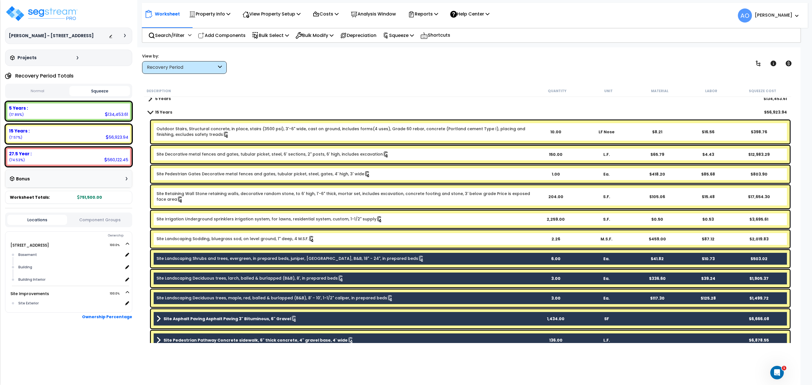
drag, startPoint x: 256, startPoint y: 257, endPoint x: 257, endPoint y: 266, distance: 8.9
click at [256, 258] on link "Site Landscaping Shrubs and trees, evergreen, in prepared beds, juniper, [GEOGR…" at bounding box center [290, 259] width 268 height 6
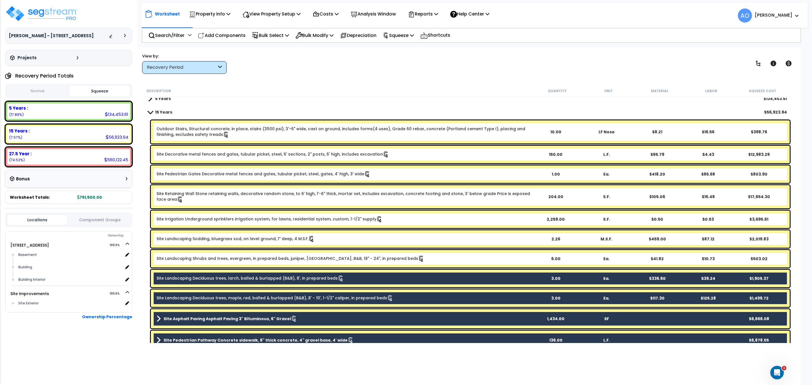
click at [256, 278] on link "Site Landscaping Deciduous trees, larch, balled & burlapped (B&B), 8', in prepa…" at bounding box center [249, 278] width 187 height 6
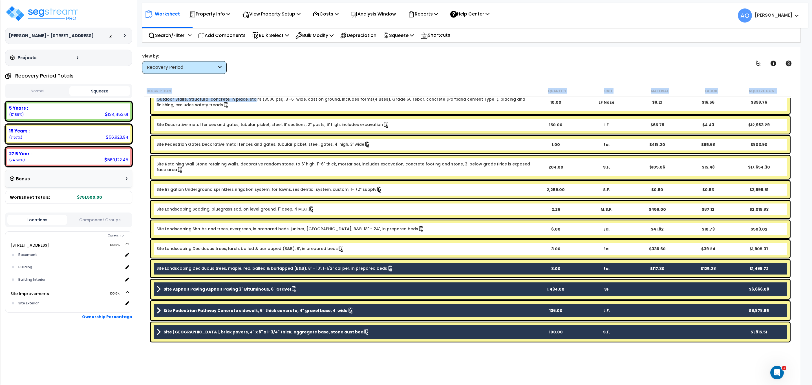
scroll to position [47, 0]
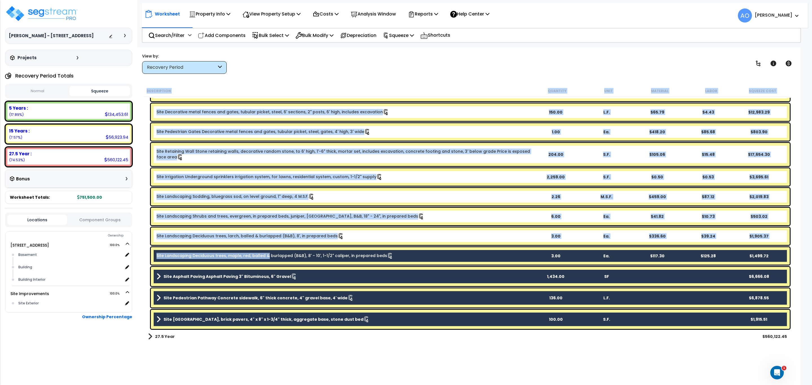
click at [265, 257] on link "Site Landscaping Deciduous trees, maple, red, balled & burlapped (B&B), 8' - 10…" at bounding box center [274, 256] width 237 height 6
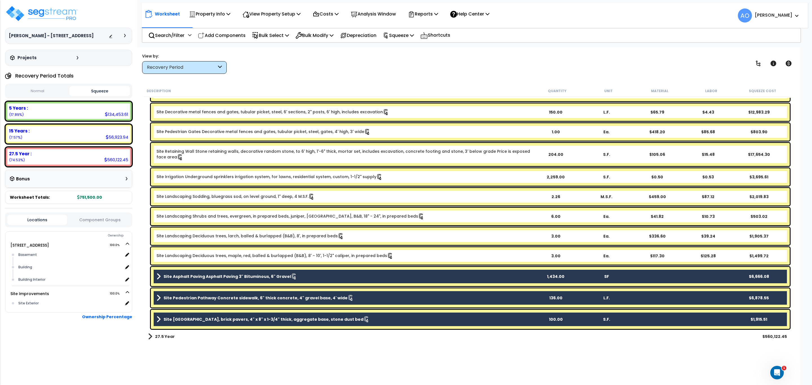
click at [264, 275] on b "Site Asphalt Paving Asphalt Paving 3" Bituminous, 6" Gravel" at bounding box center [226, 277] width 127 height 6
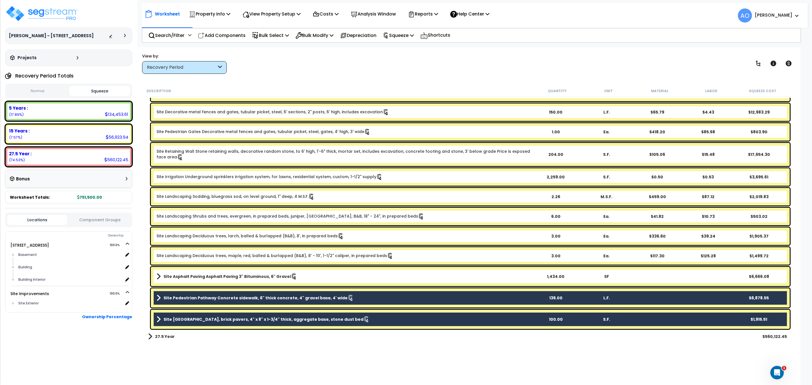
click at [265, 295] on link "Site Pedestrian Pathway Concrete sidewalk, 6" thick concrete, 4" gravel base, 4…" at bounding box center [342, 298] width 373 height 8
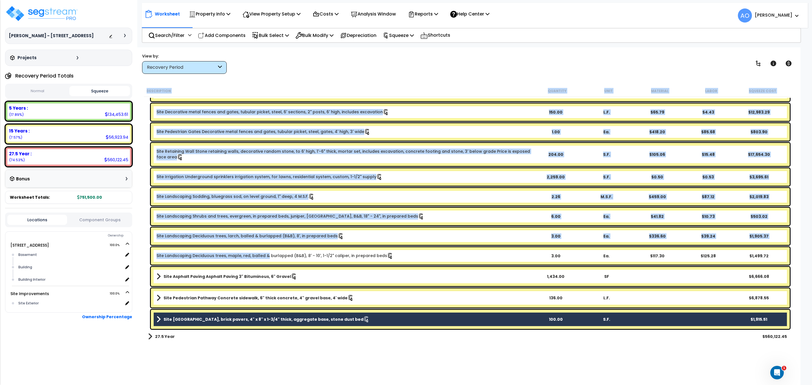
scroll to position [25, 0]
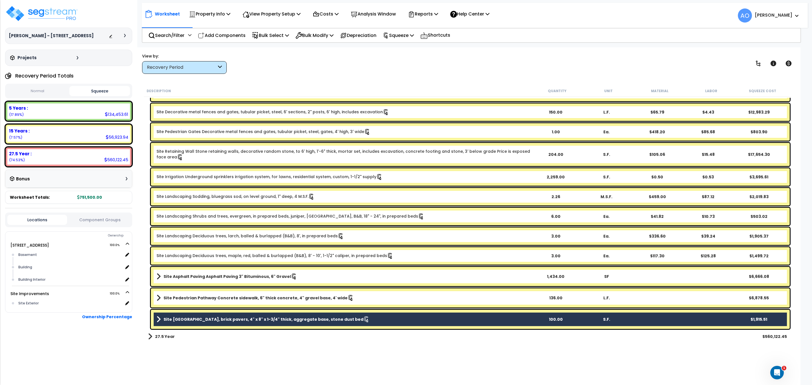
click at [268, 320] on b "Site [GEOGRAPHIC_DATA], brick pavers, 4" x 8" x 1-3/4" thick, aggregate base, s…" at bounding box center [263, 319] width 200 height 6
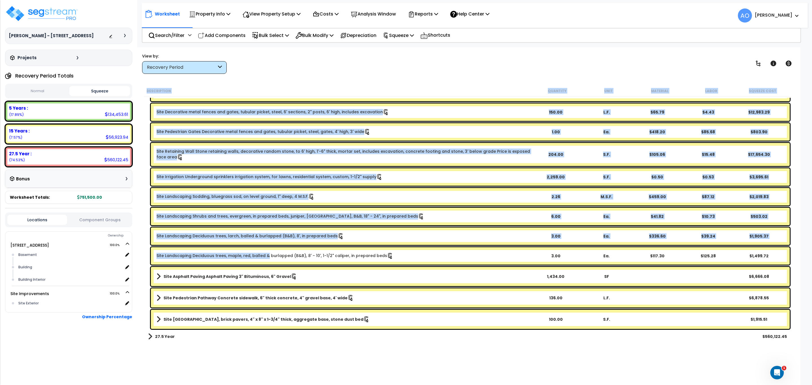
click at [327, 70] on div "View by: Recovery Period High to Low (Total Cost)" at bounding box center [467, 63] width 654 height 21
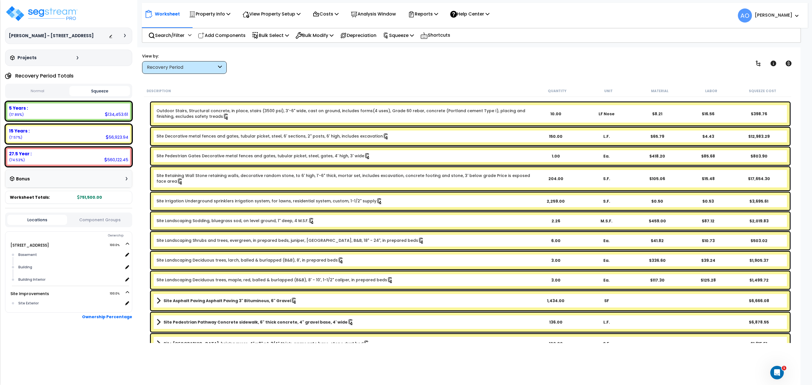
scroll to position [0, 0]
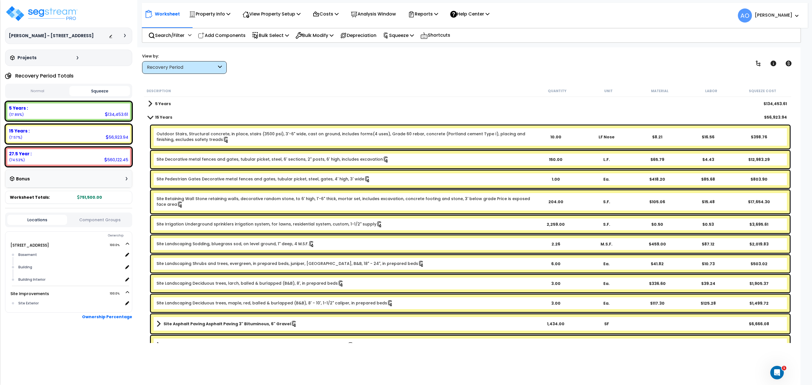
click at [168, 104] on b "5 Years" at bounding box center [163, 104] width 16 height 6
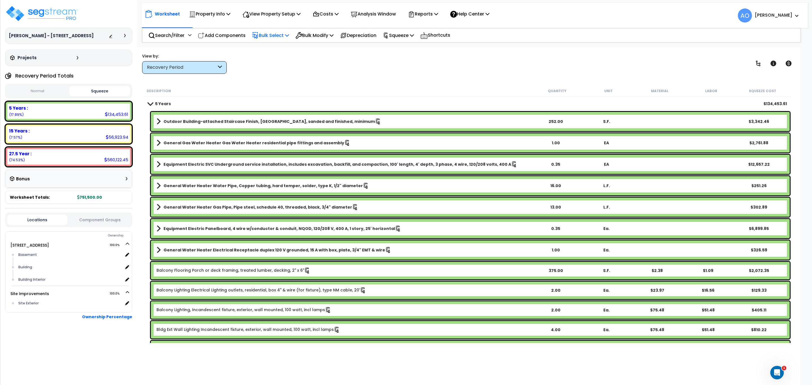
click at [285, 35] on p "Bulk Select" at bounding box center [270, 36] width 37 height 8
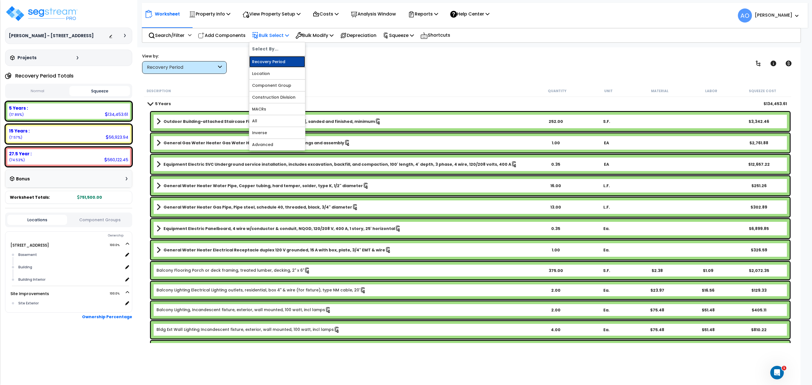
click at [279, 65] on link "Recovery Period" at bounding box center [277, 61] width 56 height 11
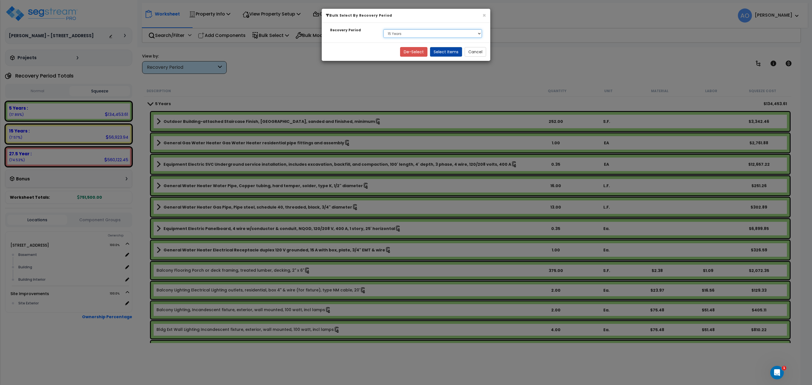
click at [400, 33] on select "Select 5 Years 15 Years 27.5 Year" at bounding box center [432, 33] width 98 height 8
select select "5Y"
click at [383, 30] on select "Select 5 Years 15 Years 27.5 Year" at bounding box center [432, 33] width 98 height 8
click at [442, 54] on button "Select Items" at bounding box center [446, 52] width 32 height 10
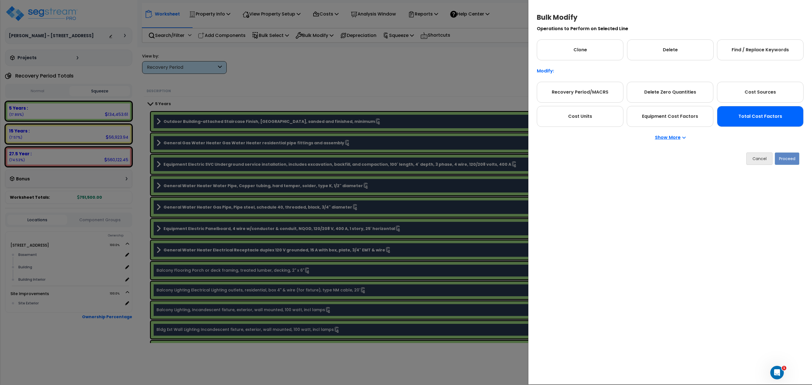
click at [740, 118] on div "Total Cost Factors" at bounding box center [760, 116] width 87 height 21
click at [790, 156] on button "Proceed" at bounding box center [786, 158] width 25 height 12
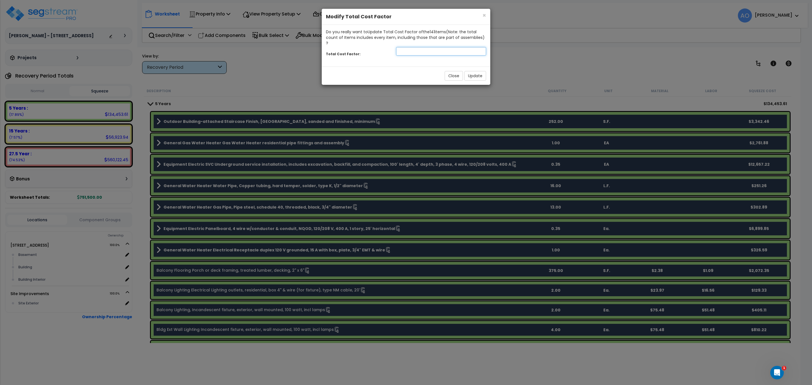
click at [408, 48] on input "number" at bounding box center [441, 51] width 90 height 8
type input "1.05"
click at [474, 71] on button "Update" at bounding box center [475, 76] width 22 height 10
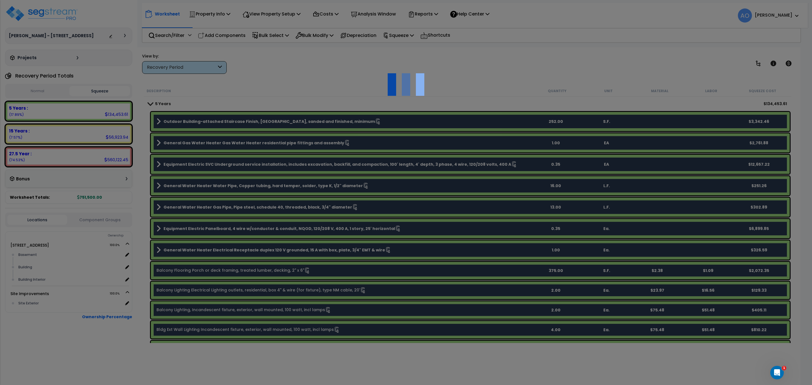
scroll to position [25, 0]
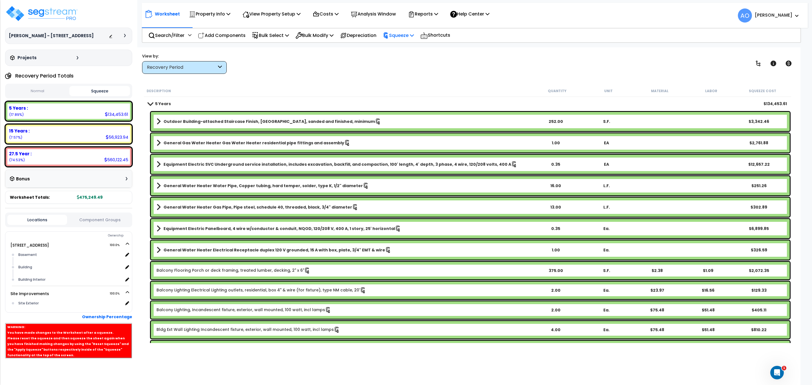
drag, startPoint x: 407, startPoint y: 32, endPoint x: 409, endPoint y: 38, distance: 6.1
click at [407, 34] on p "Squeeze" at bounding box center [398, 36] width 31 height 8
click at [412, 48] on link "Re-squeeze" at bounding box center [408, 48] width 56 height 13
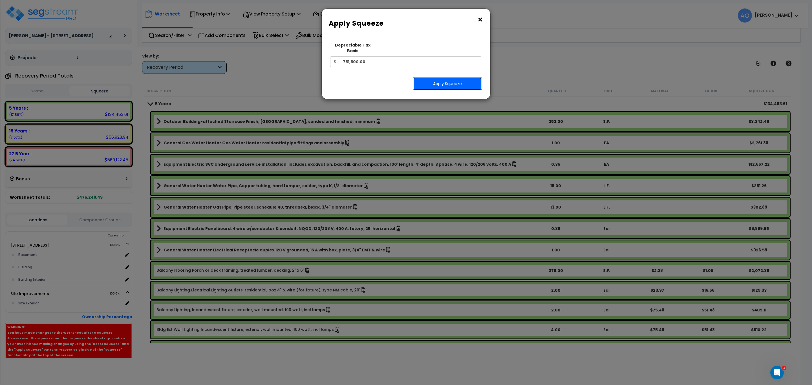
click at [434, 77] on button "Apply Squeeze" at bounding box center [447, 83] width 69 height 13
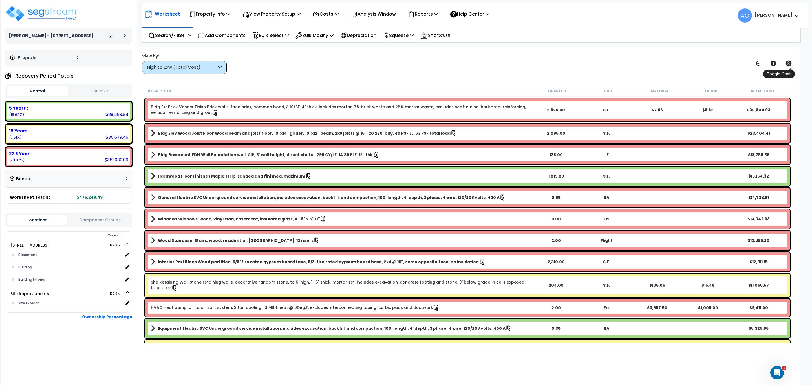
click at [788, 62] on icon at bounding box center [788, 63] width 7 height 7
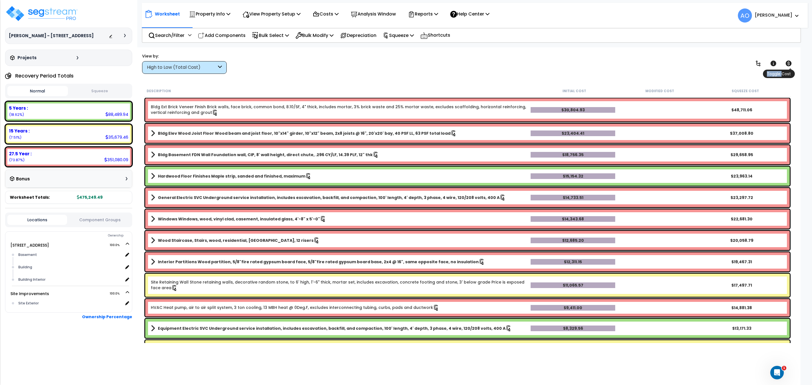
click at [788, 62] on icon at bounding box center [788, 63] width 7 height 7
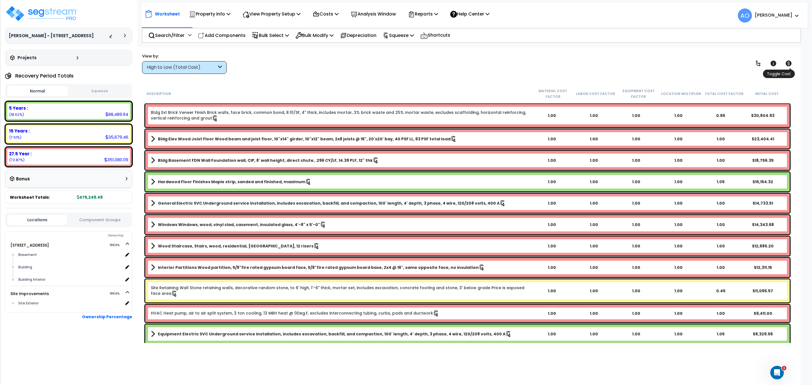
click at [788, 62] on icon at bounding box center [788, 64] width 6 height 6
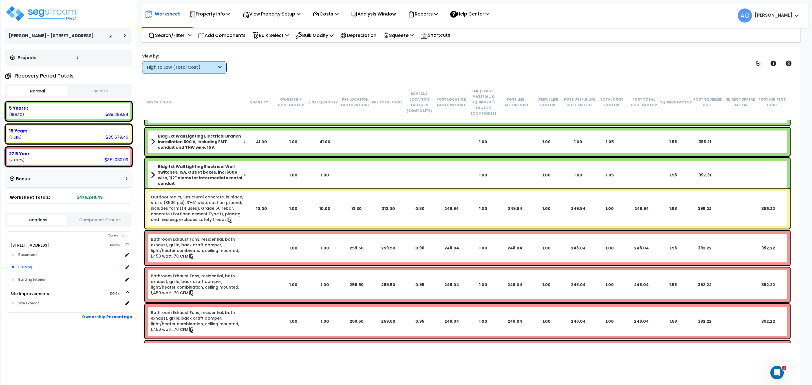
scroll to position [25, 0]
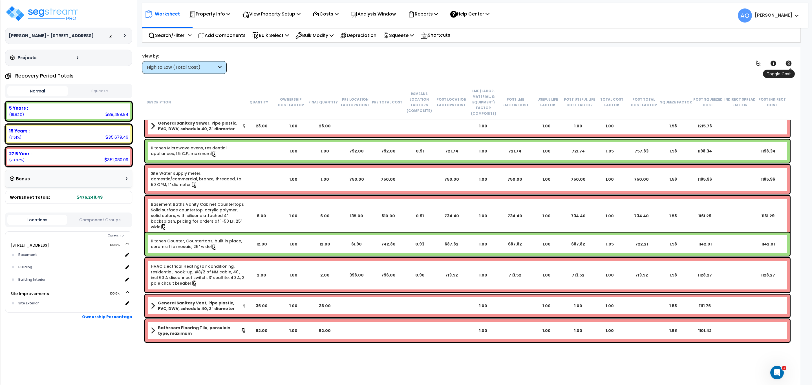
click at [784, 63] on link at bounding box center [788, 63] width 12 height 12
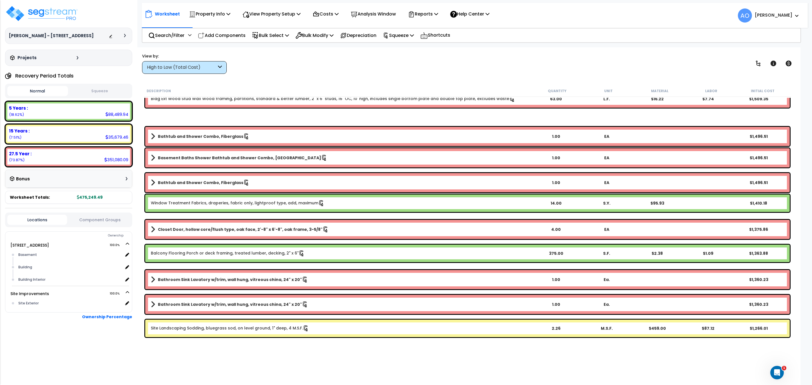
scroll to position [2406, 0]
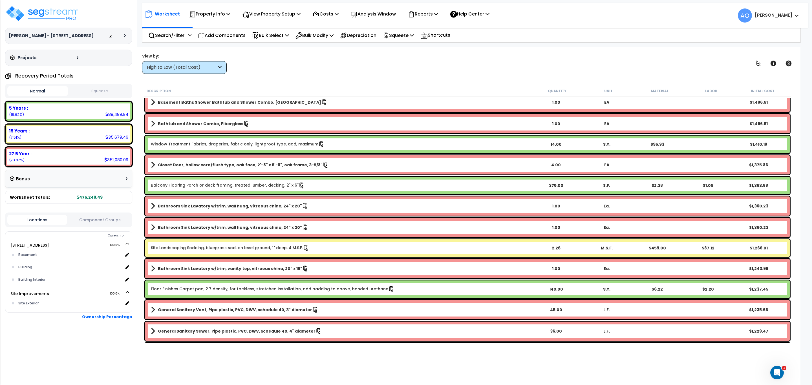
click at [176, 68] on div "High to Low (Total Cost)" at bounding box center [182, 67] width 70 height 6
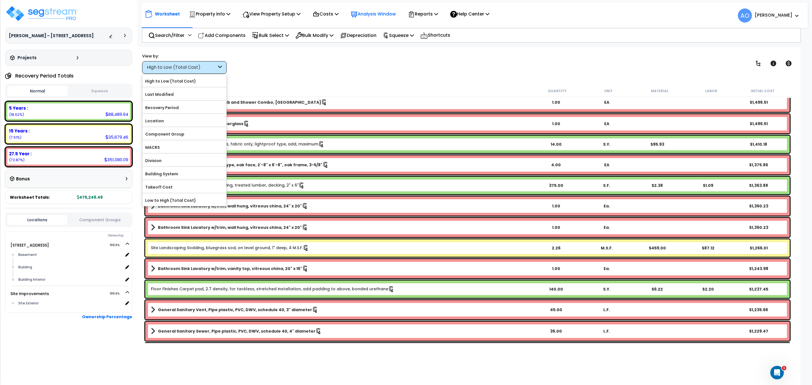
click at [374, 16] on p "Analysis Window" at bounding box center [373, 14] width 45 height 8
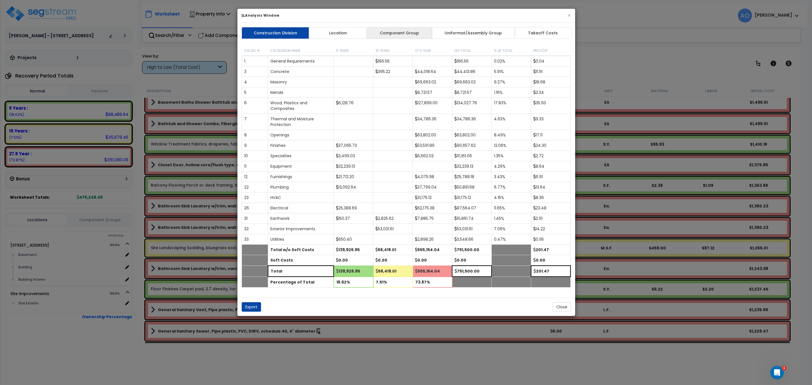
click at [388, 32] on link "Component Group" at bounding box center [398, 33] width 65 height 12
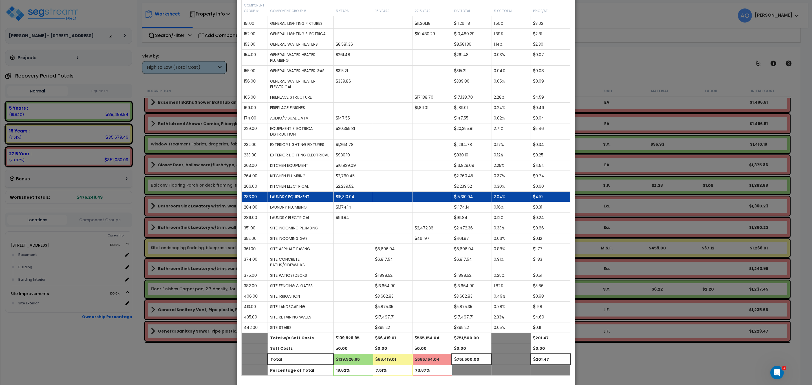
scroll to position [525, 0]
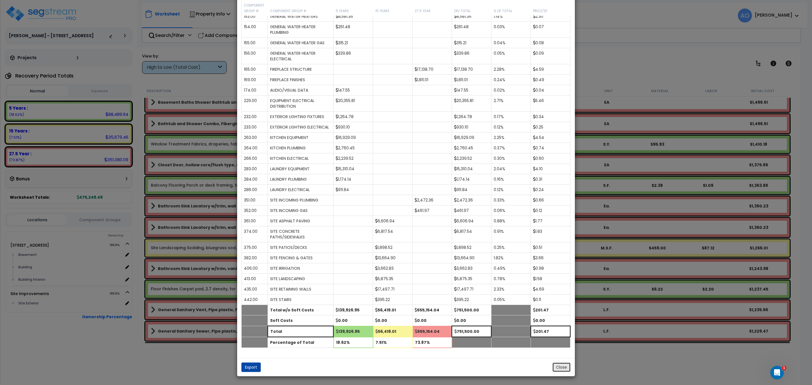
click at [564, 368] on button "Close" at bounding box center [561, 367] width 18 height 10
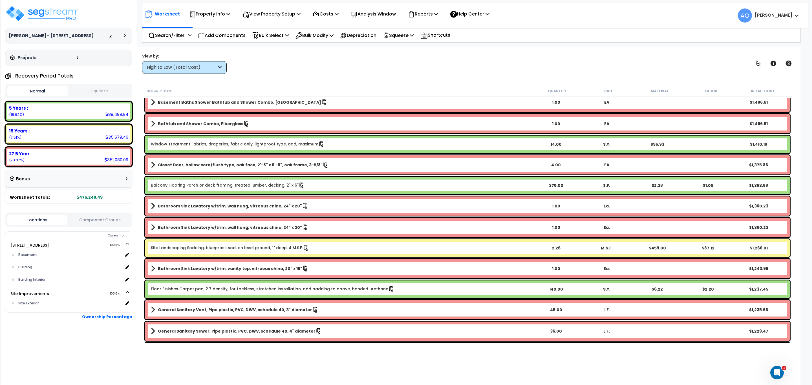
click at [177, 68] on div "High to Low (Total Cost)" at bounding box center [182, 67] width 70 height 6
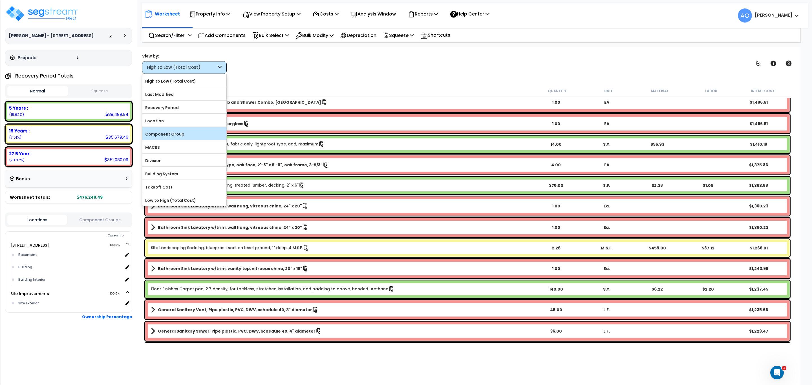
click at [185, 132] on label "Component Group" at bounding box center [184, 134] width 84 height 8
click at [0, 0] on input "Component Group" at bounding box center [0, 0] width 0 height 0
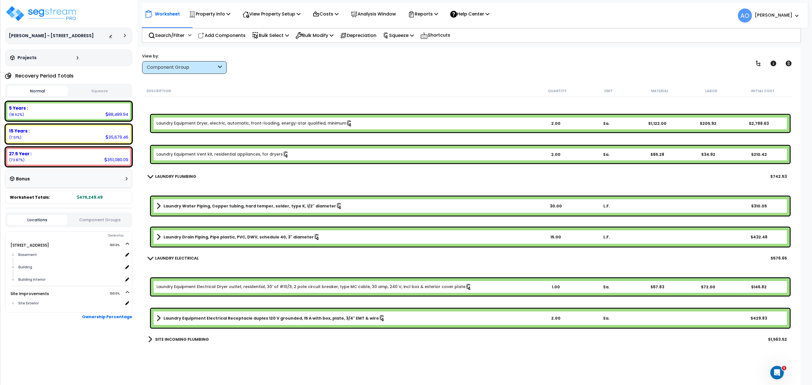
scroll to position [1617, 0]
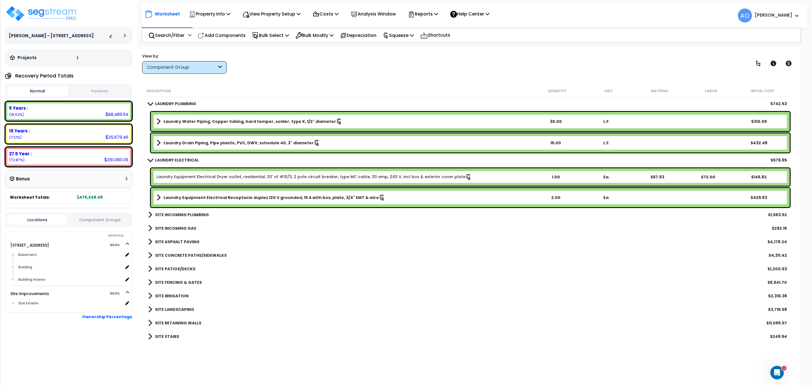
click at [177, 158] on b "LAUNDRY ELECTRICAL" at bounding box center [177, 160] width 44 height 6
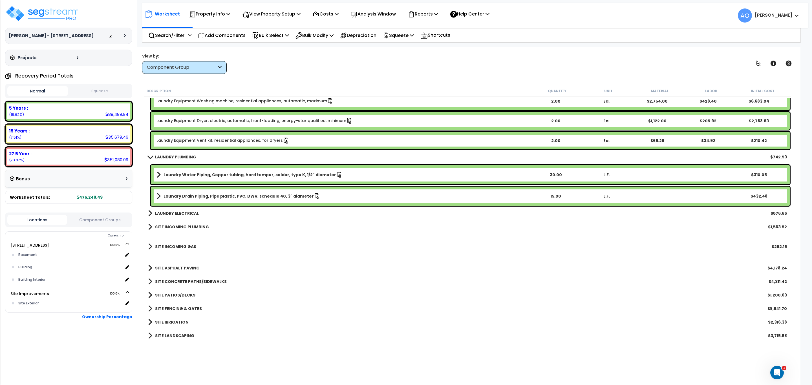
scroll to position [1505, 0]
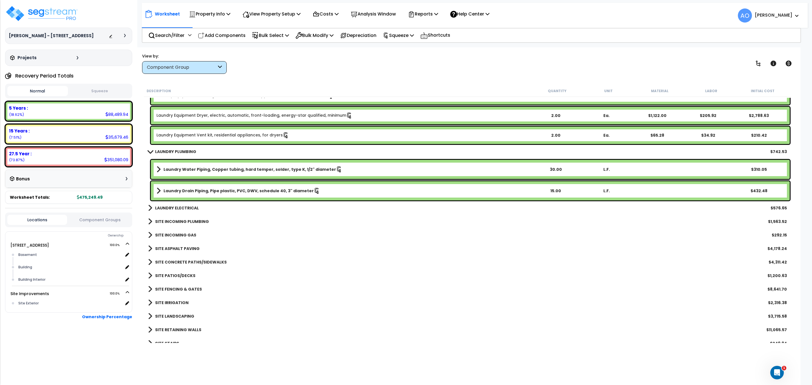
drag, startPoint x: 179, startPoint y: 149, endPoint x: 189, endPoint y: 154, distance: 11.7
click at [179, 150] on b "LAUNDRY PLUMBING" at bounding box center [175, 152] width 41 height 6
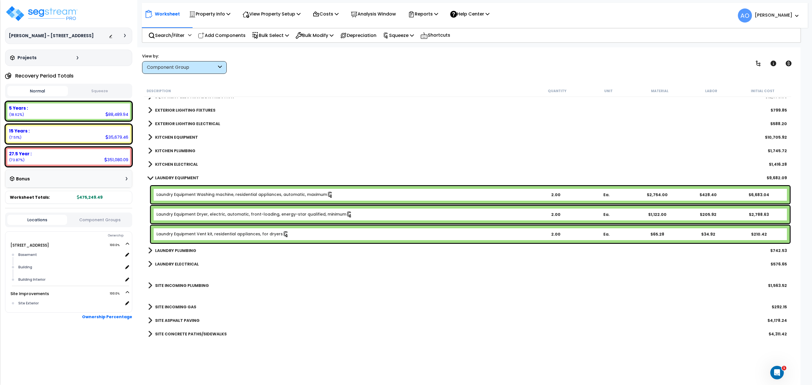
scroll to position [1400, 0]
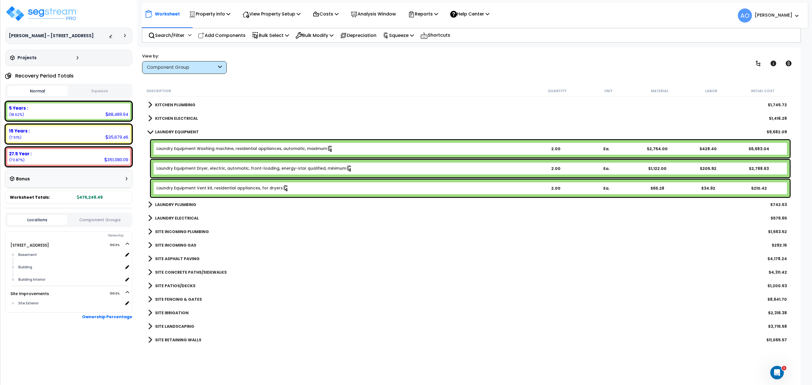
click at [93, 89] on button "Squeeze" at bounding box center [99, 91] width 61 height 10
click at [252, 143] on div "Laundry Equipment Washing machine, residential appliances, automatic, maximum 2…" at bounding box center [470, 148] width 639 height 17
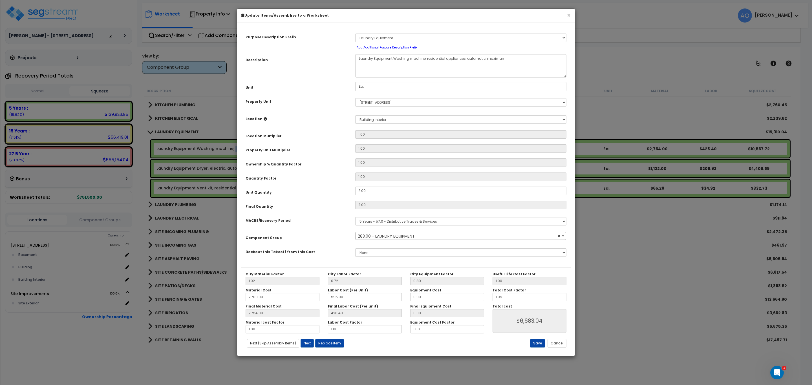
select select "45840"
click at [335, 346] on button "Replace Item" at bounding box center [329, 343] width 29 height 8
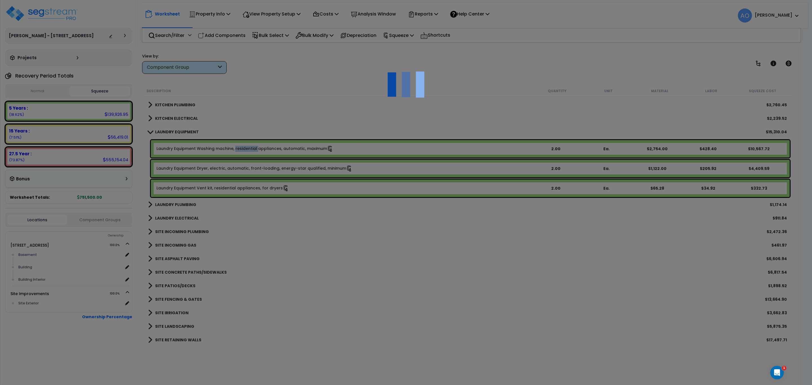
type input "2"
type input "Ea."
select select "170938"
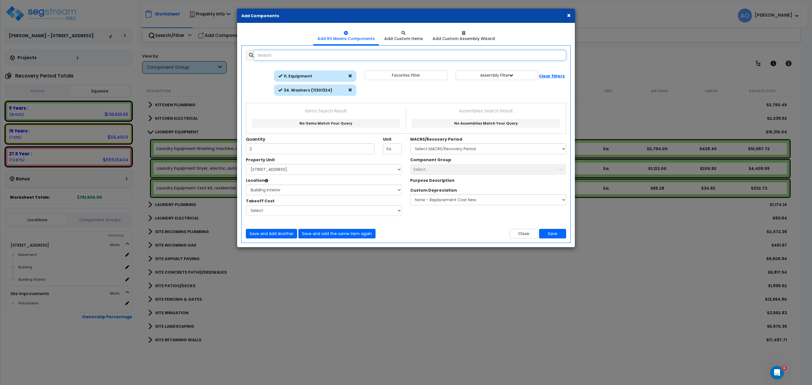
select select "461"
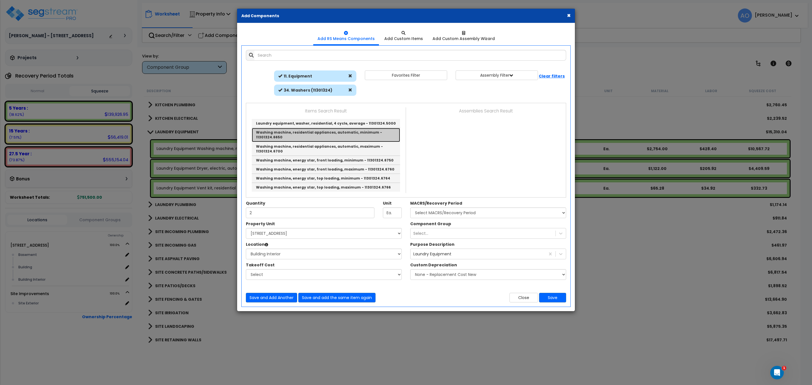
click at [346, 135] on link "Washing machine, residential appliances, automatic, minimum - 11301324.6650" at bounding box center [326, 135] width 148 height 14
type input "Washing machine, residential appliances, automatic, minimum - 11301324.6650"
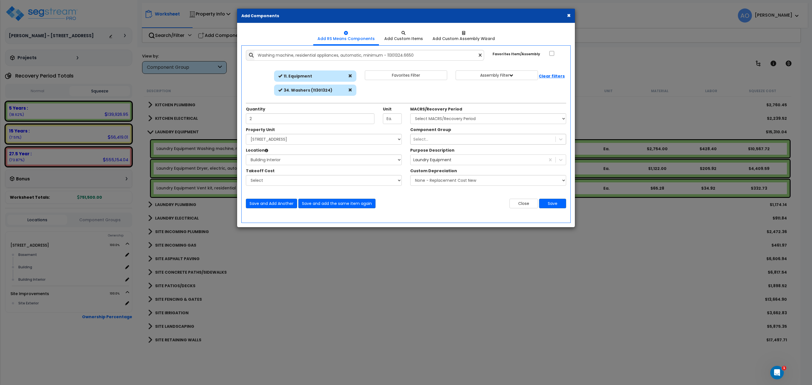
click at [443, 137] on div "Select..." at bounding box center [482, 139] width 145 height 9
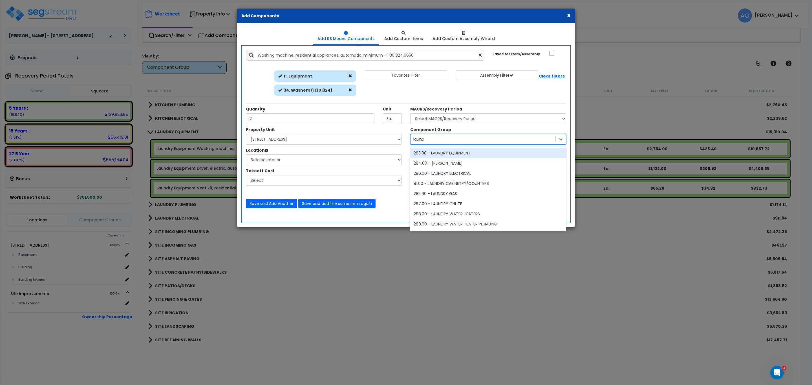
type input "laundr"
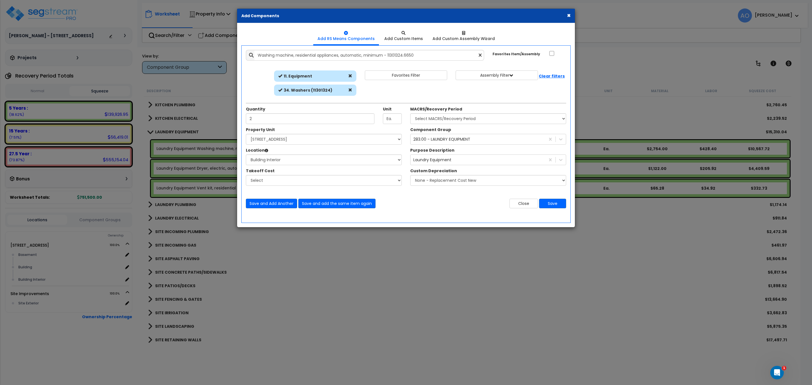
click at [440, 200] on div "Close Save" at bounding box center [488, 204] width 164 height 10
click at [557, 203] on button "Save" at bounding box center [552, 204] width 27 height 10
click at [435, 114] on select "Select MACRS/Recovery Period 5 Years - 57.0 - Distributive Trades & Services 5 …" at bounding box center [488, 118] width 156 height 11
select select "3667"
click at [410, 114] on select "Select MACRS/Recovery Period 5 Years - 57.0 - Distributive Trades & Services 5 …" at bounding box center [488, 118] width 156 height 11
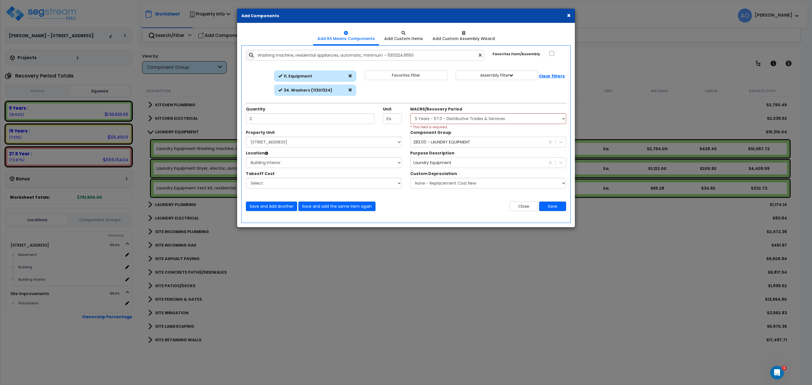
click at [463, 206] on div "Close Save" at bounding box center [488, 207] width 164 height 10
click at [550, 206] on button "Save" at bounding box center [552, 207] width 27 height 10
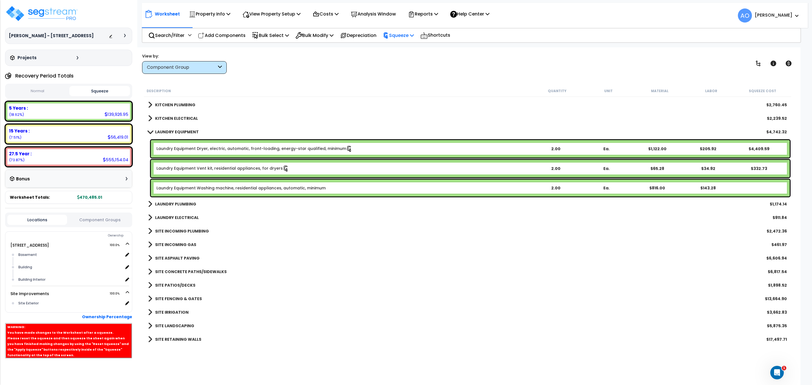
click at [406, 36] on p "Squeeze" at bounding box center [398, 36] width 31 height 8
click at [407, 52] on link "Re-squeeze" at bounding box center [408, 48] width 56 height 13
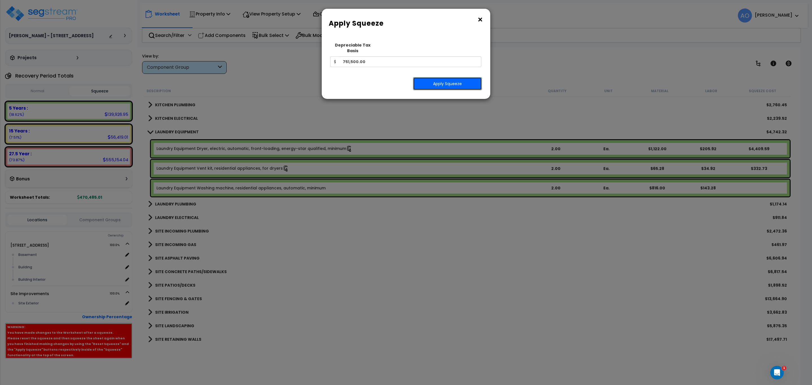
click at [441, 79] on button "Apply Squeeze" at bounding box center [447, 83] width 69 height 13
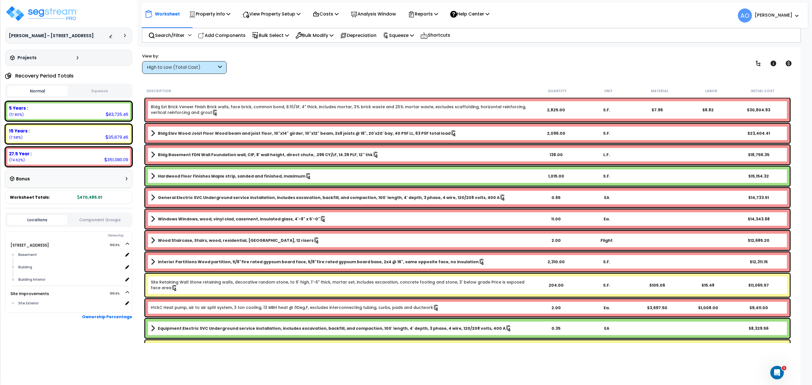
click at [99, 91] on button "Squeeze" at bounding box center [99, 91] width 61 height 10
click at [365, 14] on p "Analysis Window" at bounding box center [373, 14] width 45 height 8
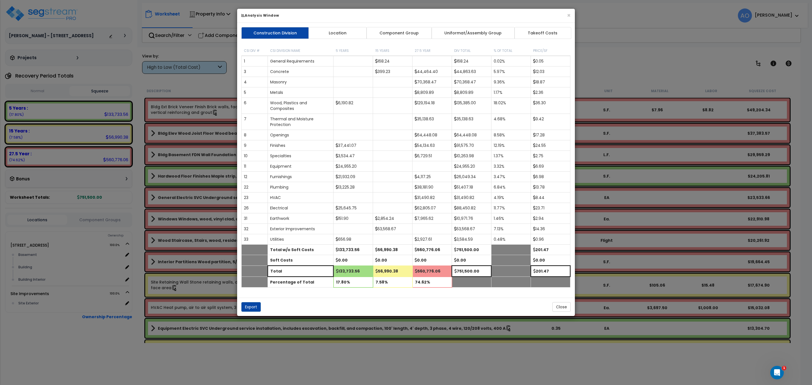
click at [399, 30] on link "Component Group" at bounding box center [398, 33] width 65 height 12
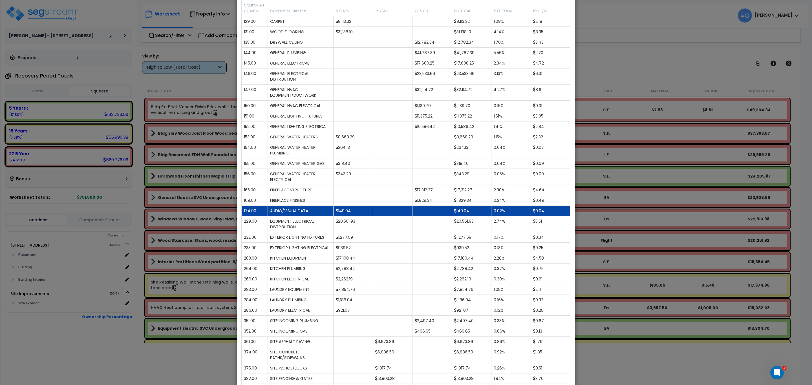
scroll to position [423, 0]
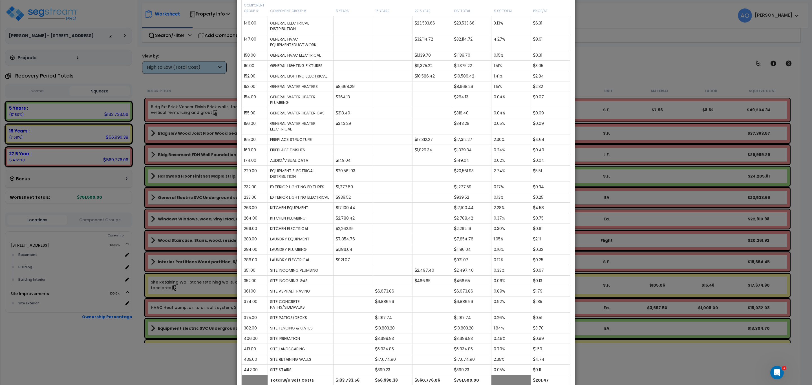
click at [603, 61] on div "× Analysis Window Construction Division Location Component Group Uniformat/Asse…" at bounding box center [406, 192] width 812 height 385
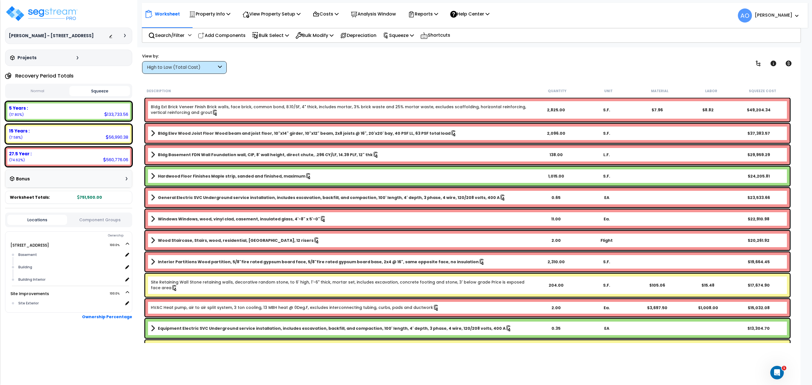
click at [193, 66] on div "High to Low (Total Cost)" at bounding box center [182, 67] width 70 height 6
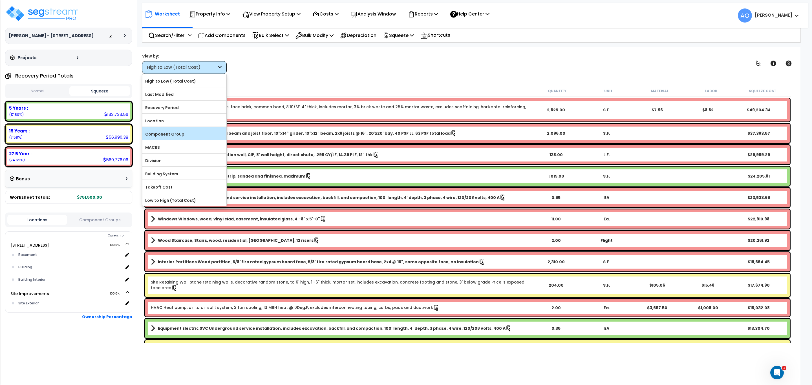
click at [193, 135] on label "Component Group" at bounding box center [184, 134] width 84 height 8
click at [0, 0] on input "Component Group" at bounding box center [0, 0] width 0 height 0
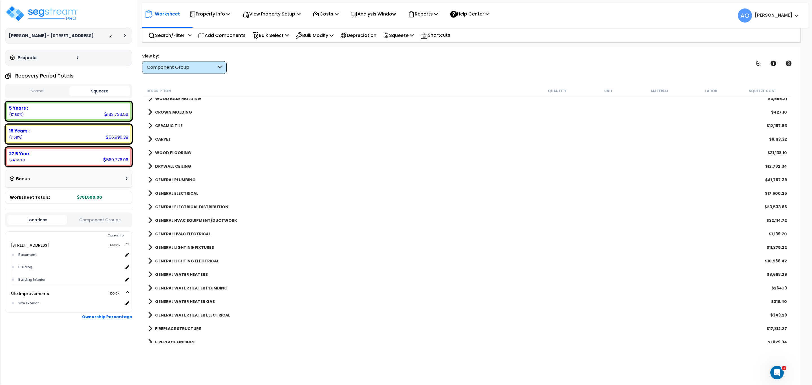
scroll to position [587, 0]
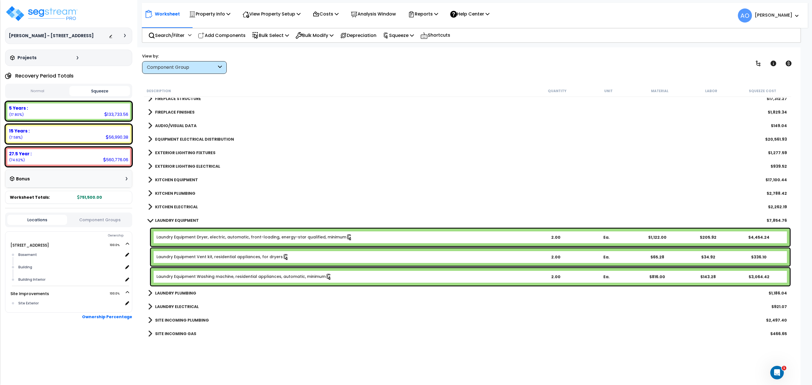
click at [195, 178] on b "KITCHEN EQUIPMENT" at bounding box center [176, 180] width 43 height 6
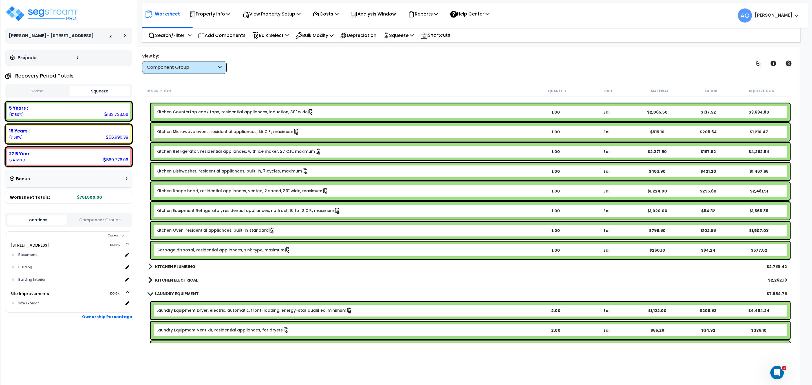
scroll to position [629, 0]
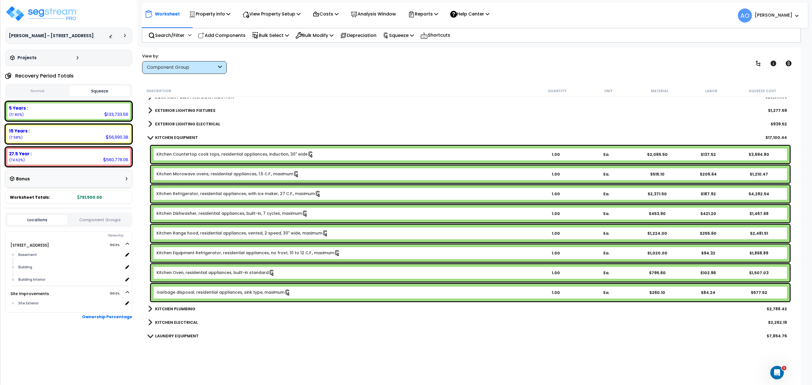
click at [219, 154] on link "Kitchen Countertop cook tops, residential appliances, induction, 30" wide" at bounding box center [234, 154] width 157 height 6
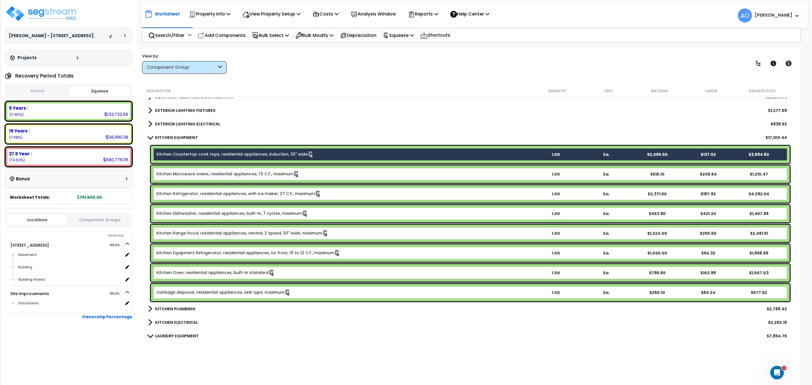
click at [229, 234] on link "Kitchen Range hood, residential appliances, vented, 2 speed, 30" wide, maximum" at bounding box center [242, 233] width 172 height 6
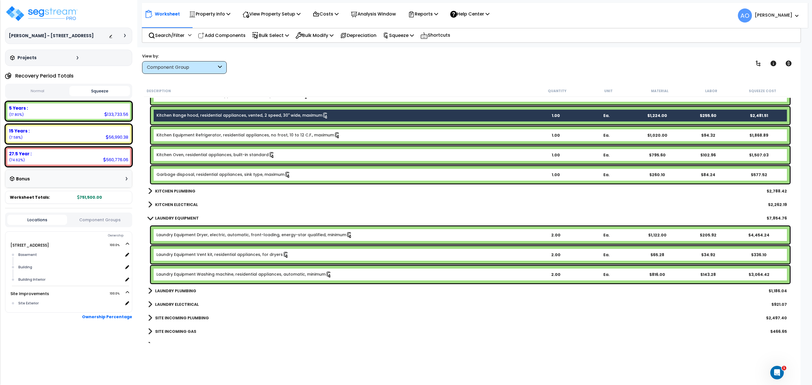
scroll to position [587, 0]
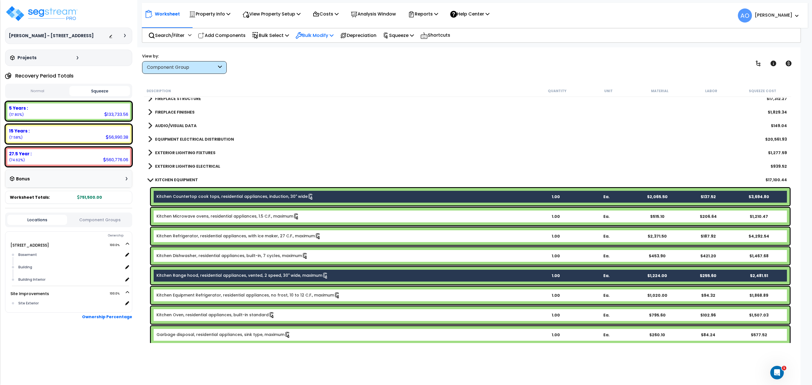
click at [308, 36] on p "Bulk Modify" at bounding box center [314, 36] width 38 height 8
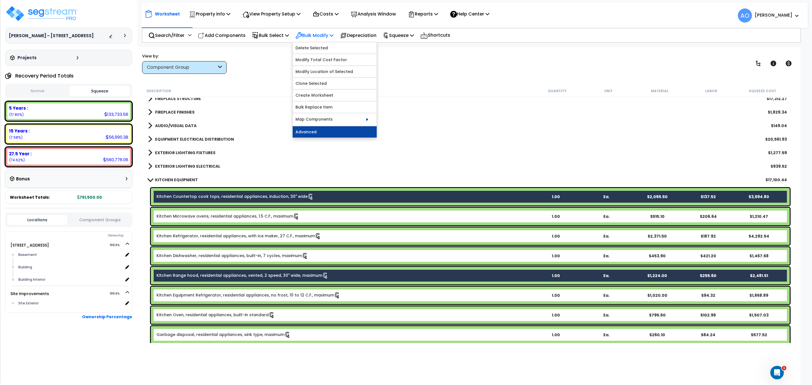
click at [331, 132] on link "Advanced" at bounding box center [335, 131] width 84 height 11
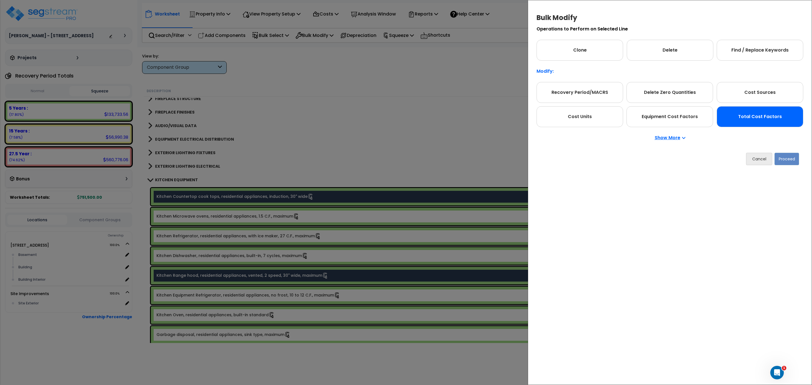
click at [754, 117] on div "Total Cost Factors" at bounding box center [759, 116] width 87 height 21
click at [787, 161] on button "Proceed" at bounding box center [786, 159] width 25 height 12
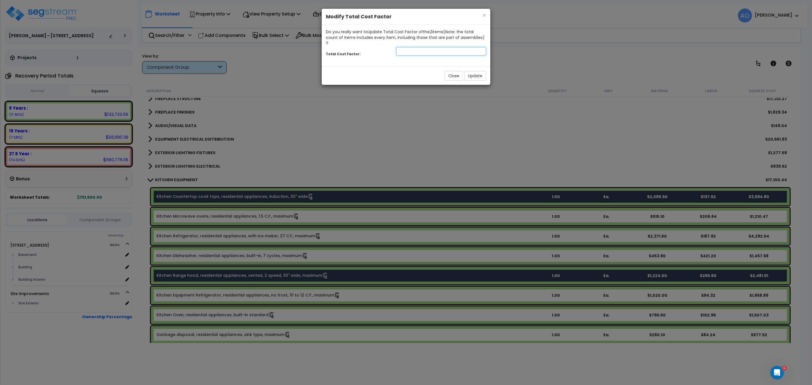
click at [420, 48] on input "number" at bounding box center [441, 51] width 90 height 8
type input ".5"
click at [471, 72] on button "Update" at bounding box center [475, 76] width 22 height 10
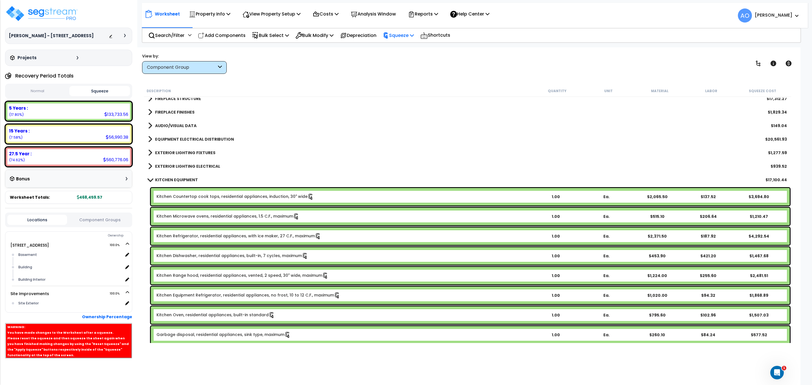
click at [409, 35] on p "Squeeze" at bounding box center [398, 36] width 31 height 8
click at [413, 48] on link "Re-squeeze" at bounding box center [408, 48] width 56 height 13
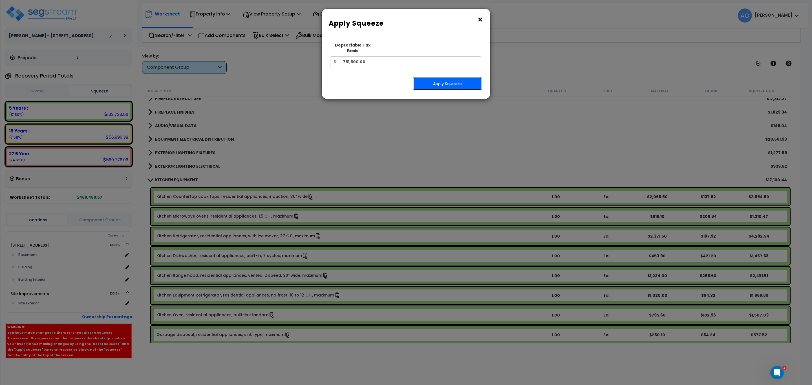
click at [429, 79] on button "Apply Squeeze" at bounding box center [447, 83] width 69 height 13
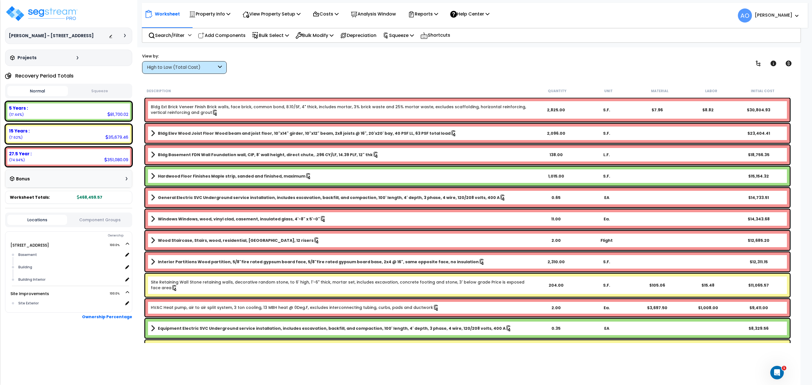
drag, startPoint x: 83, startPoint y: 87, endPoint x: 96, endPoint y: 92, distance: 13.4
click at [85, 89] on button "Squeeze" at bounding box center [99, 91] width 61 height 10
click at [380, 12] on p "Analysis Window" at bounding box center [373, 14] width 45 height 8
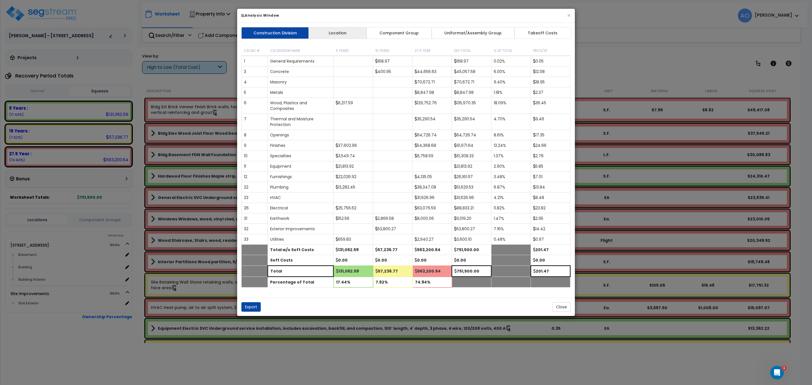
click at [348, 32] on link "Location" at bounding box center [337, 33] width 58 height 12
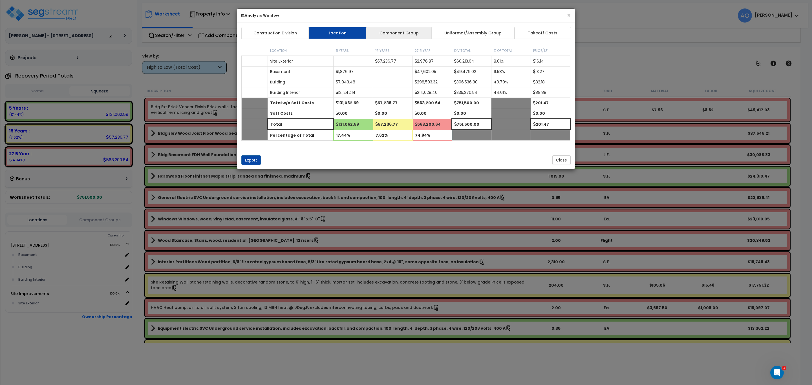
click at [407, 33] on link "Component Group" at bounding box center [398, 33] width 65 height 12
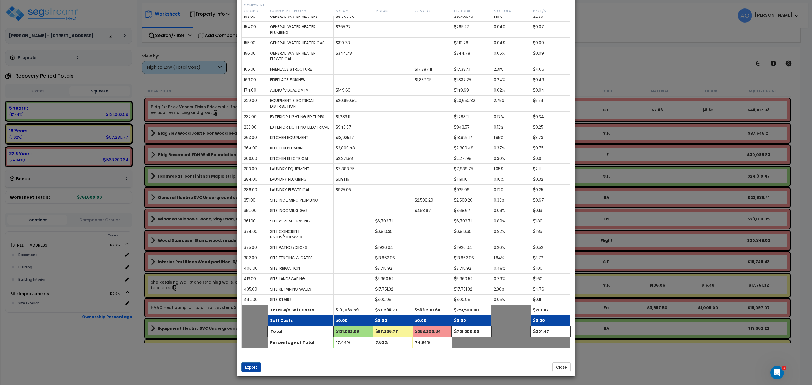
scroll to position [525, 0]
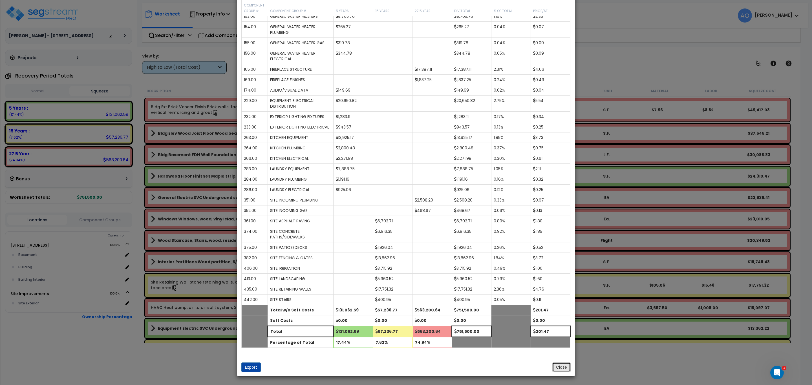
click at [567, 368] on button "Close" at bounding box center [561, 367] width 18 height 10
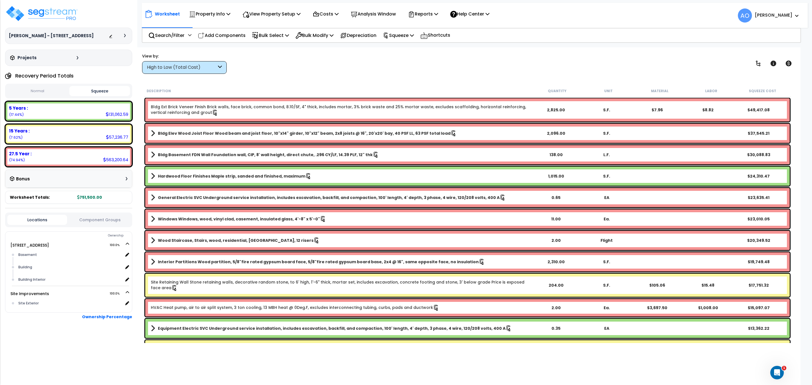
scroll to position [0, 0]
click at [277, 35] on p "Bulk Select" at bounding box center [270, 36] width 37 height 8
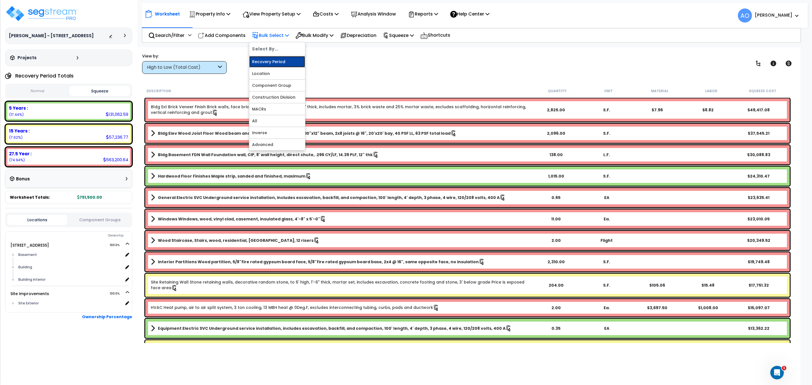
click at [276, 58] on link "Recovery Period" at bounding box center [277, 61] width 56 height 11
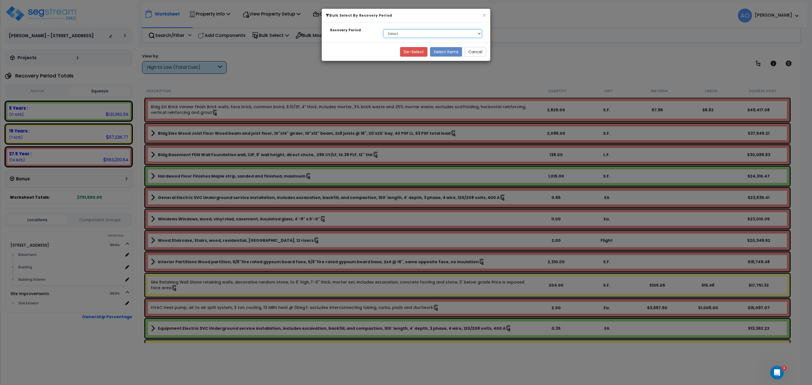
click at [395, 35] on select "Select 5 Years 15 Years 27.5 Year" at bounding box center [432, 33] width 98 height 8
select select "5Y"
click at [383, 30] on select "Select 5 Years 15 Years 27.5 Year" at bounding box center [432, 33] width 98 height 8
click at [444, 53] on button "Select Items" at bounding box center [446, 52] width 32 height 10
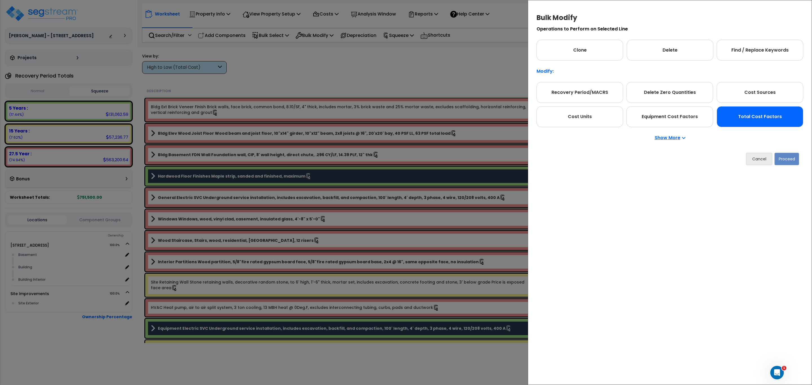
click at [746, 117] on div "Total Cost Factors" at bounding box center [759, 116] width 87 height 21
click at [787, 160] on button "Proceed" at bounding box center [786, 159] width 25 height 12
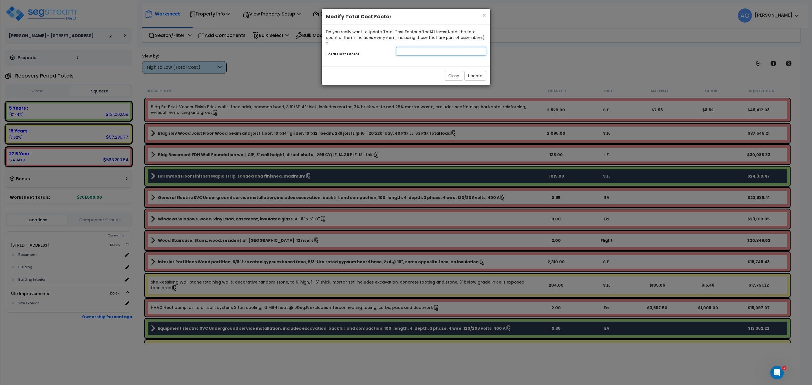
click at [416, 47] on input "number" at bounding box center [441, 51] width 90 height 8
type input "1.07"
click at [478, 71] on button "Update" at bounding box center [475, 76] width 22 height 10
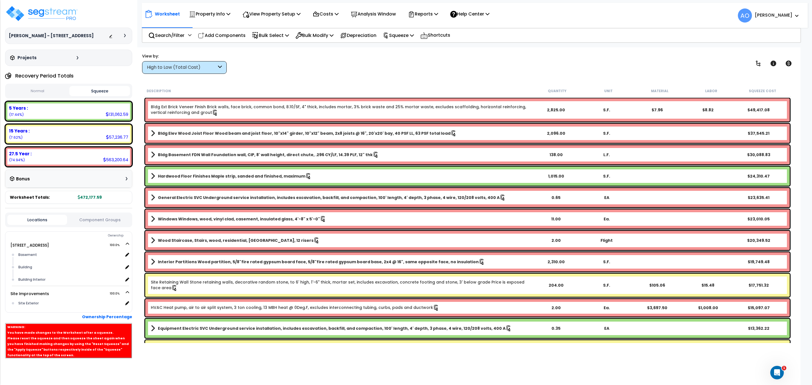
scroll to position [25, 0]
click at [401, 36] on p "Squeeze" at bounding box center [398, 36] width 31 height 8
click at [411, 48] on link "Re-squeeze" at bounding box center [408, 48] width 56 height 13
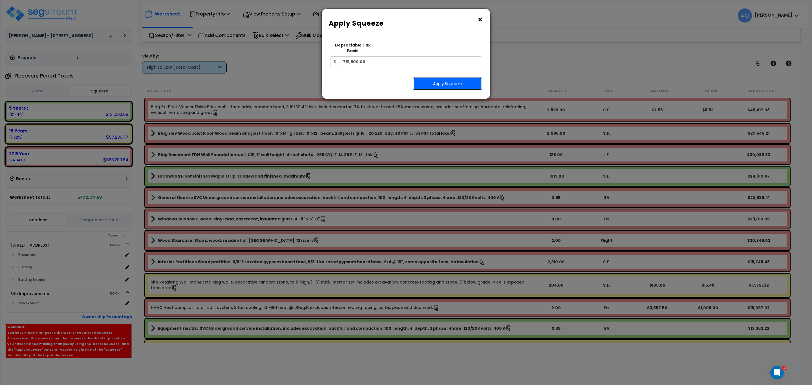
click at [446, 80] on button "Apply Squeeze" at bounding box center [447, 83] width 69 height 13
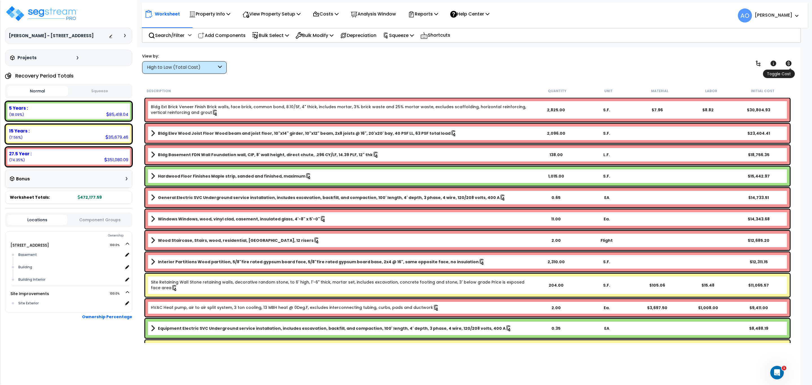
click at [791, 65] on icon at bounding box center [788, 64] width 6 height 6
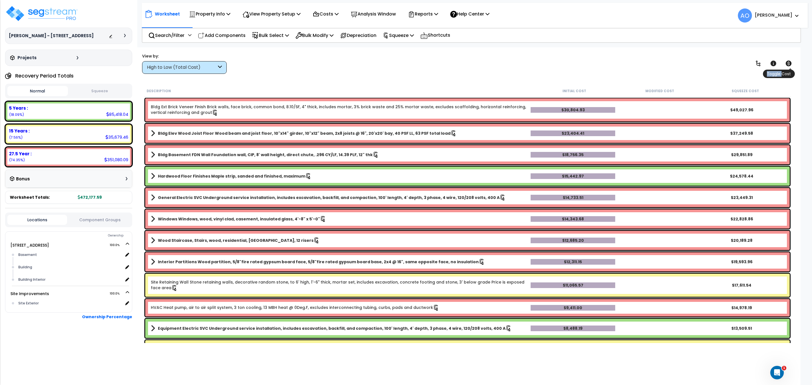
click at [791, 65] on icon at bounding box center [788, 64] width 6 height 6
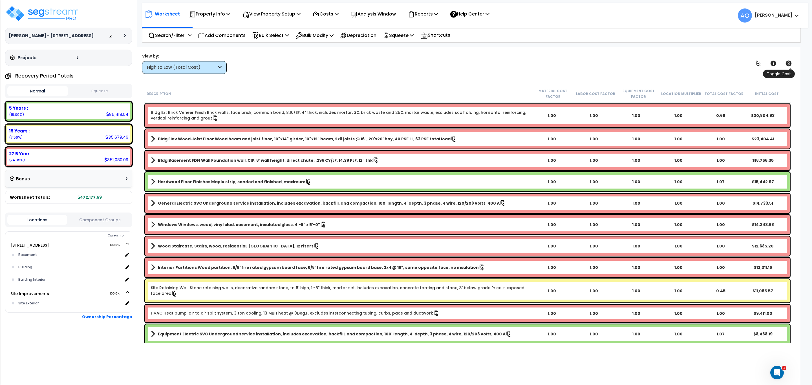
click at [791, 65] on icon at bounding box center [788, 64] width 6 height 6
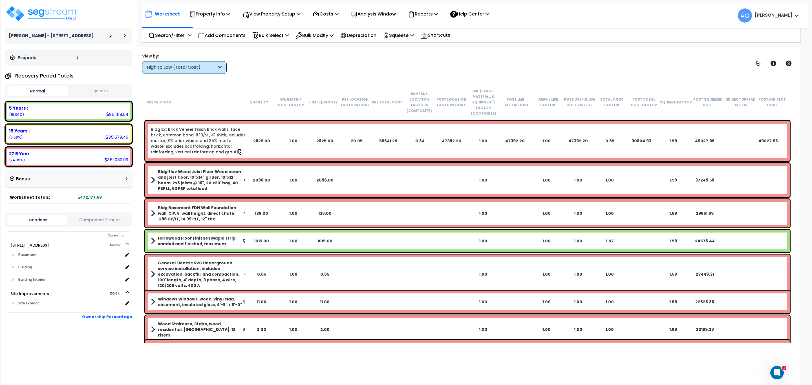
click at [95, 93] on button "Squeeze" at bounding box center [99, 91] width 61 height 10
click at [399, 67] on div "View by: High to Low (Total Cost) High to Low (Total Cost)" at bounding box center [467, 63] width 654 height 21
click at [429, 15] on p "Reports" at bounding box center [423, 14] width 30 height 8
click at [430, 26] on link "Get Report" at bounding box center [433, 26] width 56 height 11
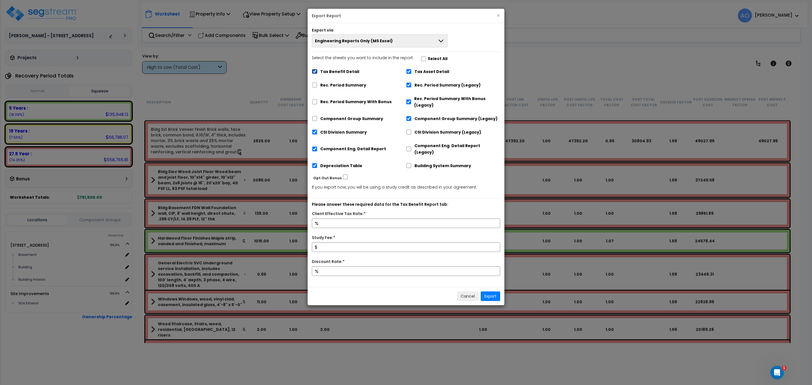
click at [315, 70] on input "Tax Benefit Detail" at bounding box center [315, 71] width 6 height 5
checkbox input "false"
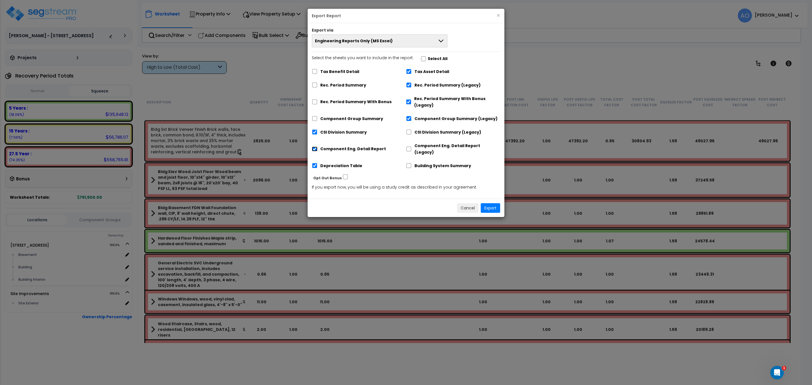
click at [316, 147] on input "Component Eng. Detail Report" at bounding box center [315, 149] width 6 height 5
checkbox input "false"
click at [367, 41] on span "Engineering Reports Only (MS Excel)" at bounding box center [354, 41] width 78 height 6
click at [367, 90] on li "Complete Final Report (PDF)" at bounding box center [379, 92] width 135 height 13
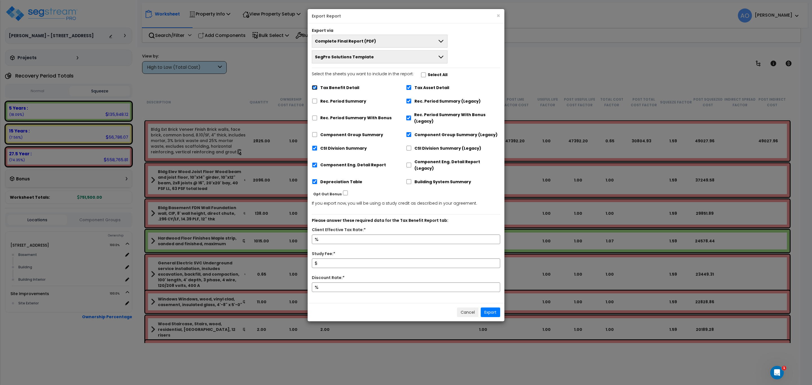
click at [315, 86] on input "Tax Benefit Detail" at bounding box center [315, 87] width 6 height 5
checkbox input "false"
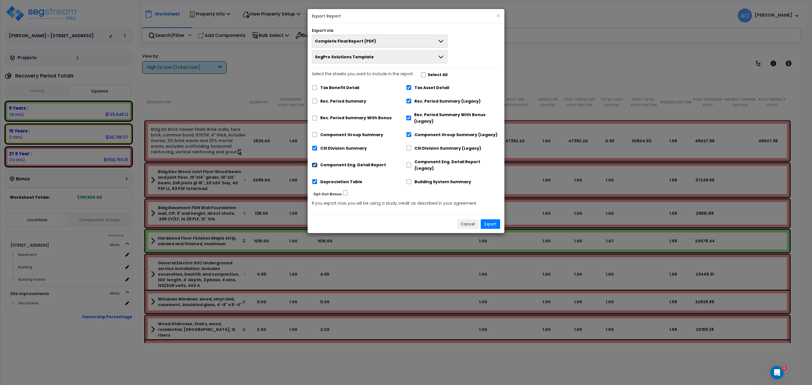
click at [316, 163] on input "Component Eng. Detail Report" at bounding box center [315, 165] width 6 height 5
checkbox input "false"
click at [490, 219] on button "Export" at bounding box center [490, 224] width 19 height 10
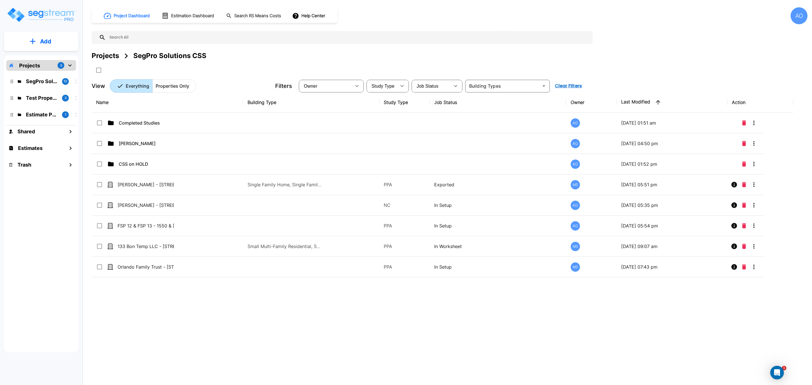
click at [37, 45] on button "Add" at bounding box center [41, 41] width 74 height 16
click at [55, 90] on p "Add Estimate" at bounding box center [44, 89] width 29 height 7
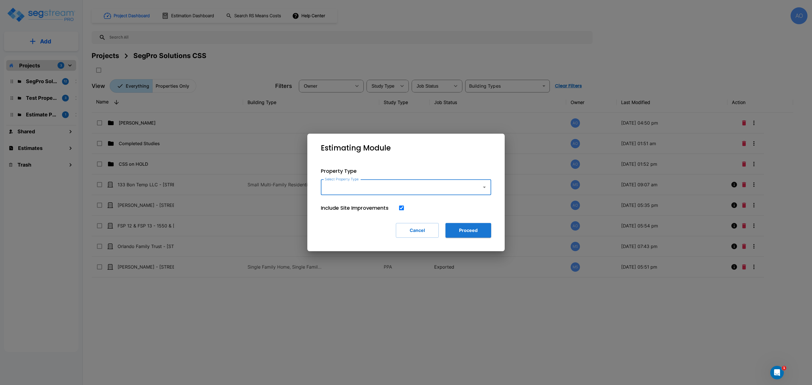
click at [406, 192] on input "Select Property Type" at bounding box center [399, 187] width 153 height 11
click at [388, 201] on li "Flex Space/Industrial Retail" at bounding box center [406, 202] width 170 height 10
type input "Flex Space/Industrial Retail"
click at [482, 231] on button "Proceed" at bounding box center [468, 230] width 46 height 15
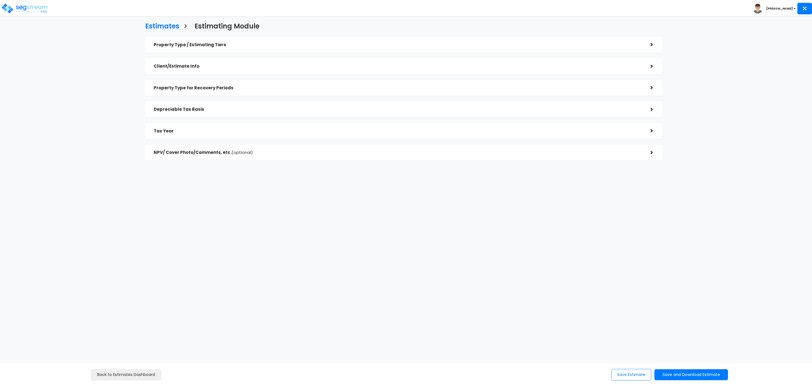
checkbox input "true"
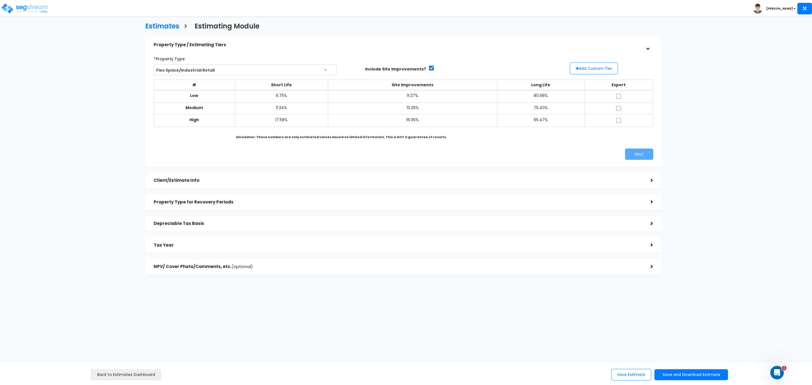
click at [183, 180] on h5 "Client/Estimate Info" at bounding box center [398, 180] width 488 height 5
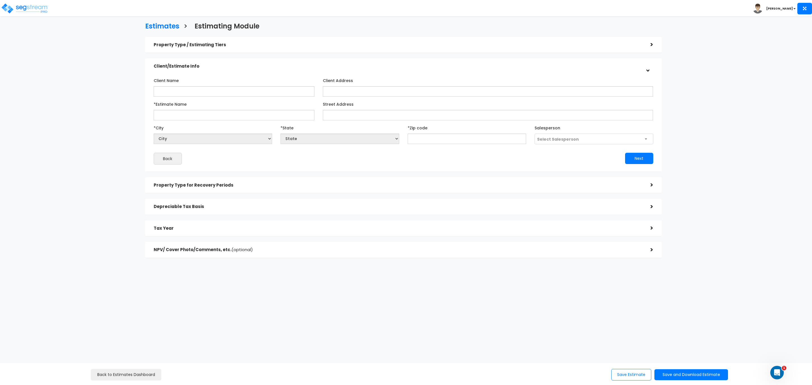
click at [198, 187] on h5 "Property Type for Recovery Periods" at bounding box center [398, 185] width 488 height 5
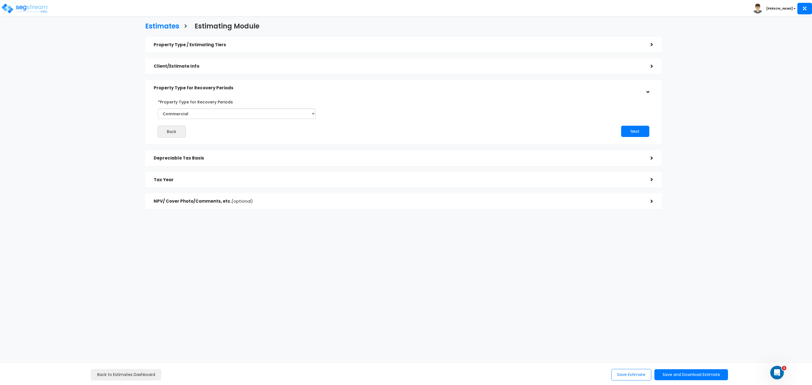
click at [189, 159] on h5 "Depreciable Tax Basis" at bounding box center [398, 158] width 488 height 5
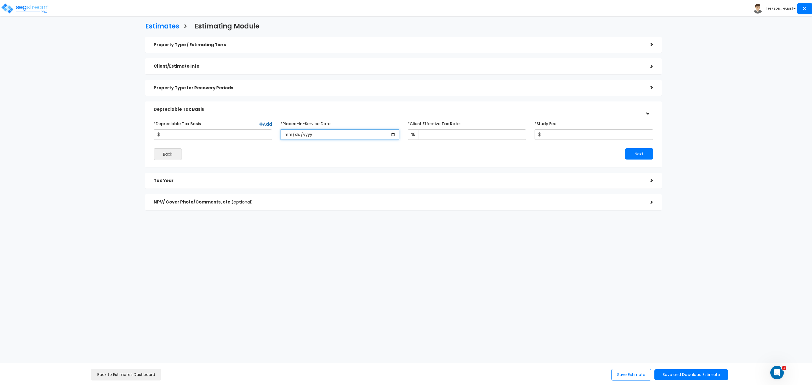
click at [284, 136] on input "date" at bounding box center [339, 134] width 119 height 10
type input "[DATE]"
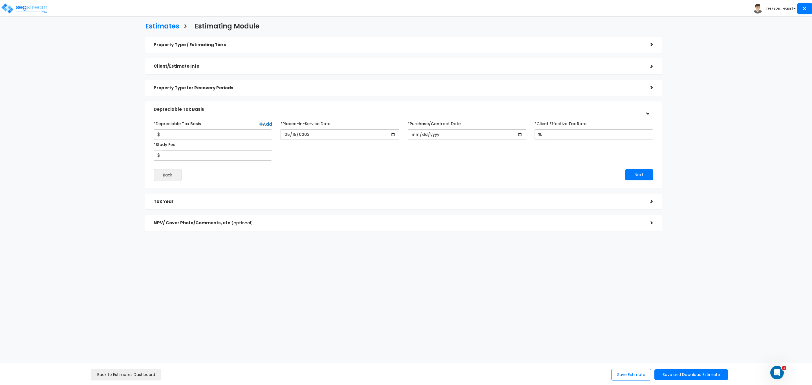
click at [208, 205] on div "Tax Year" at bounding box center [398, 201] width 488 height 10
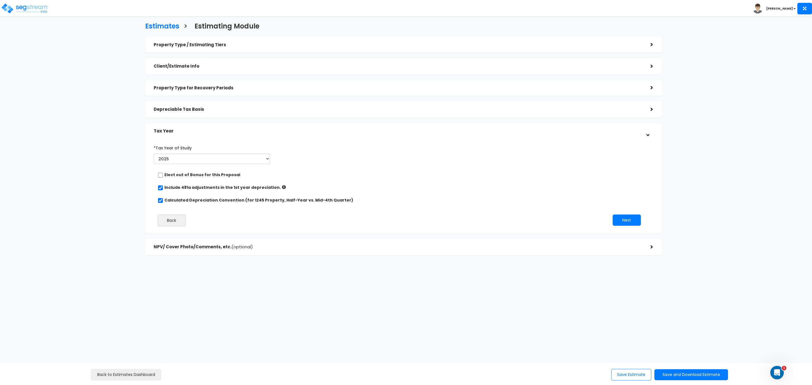
click at [204, 250] on div "NPV/ Cover Photo/Comments, etc. (optional)" at bounding box center [398, 247] width 488 height 10
